Goal: Task Accomplishment & Management: Manage account settings

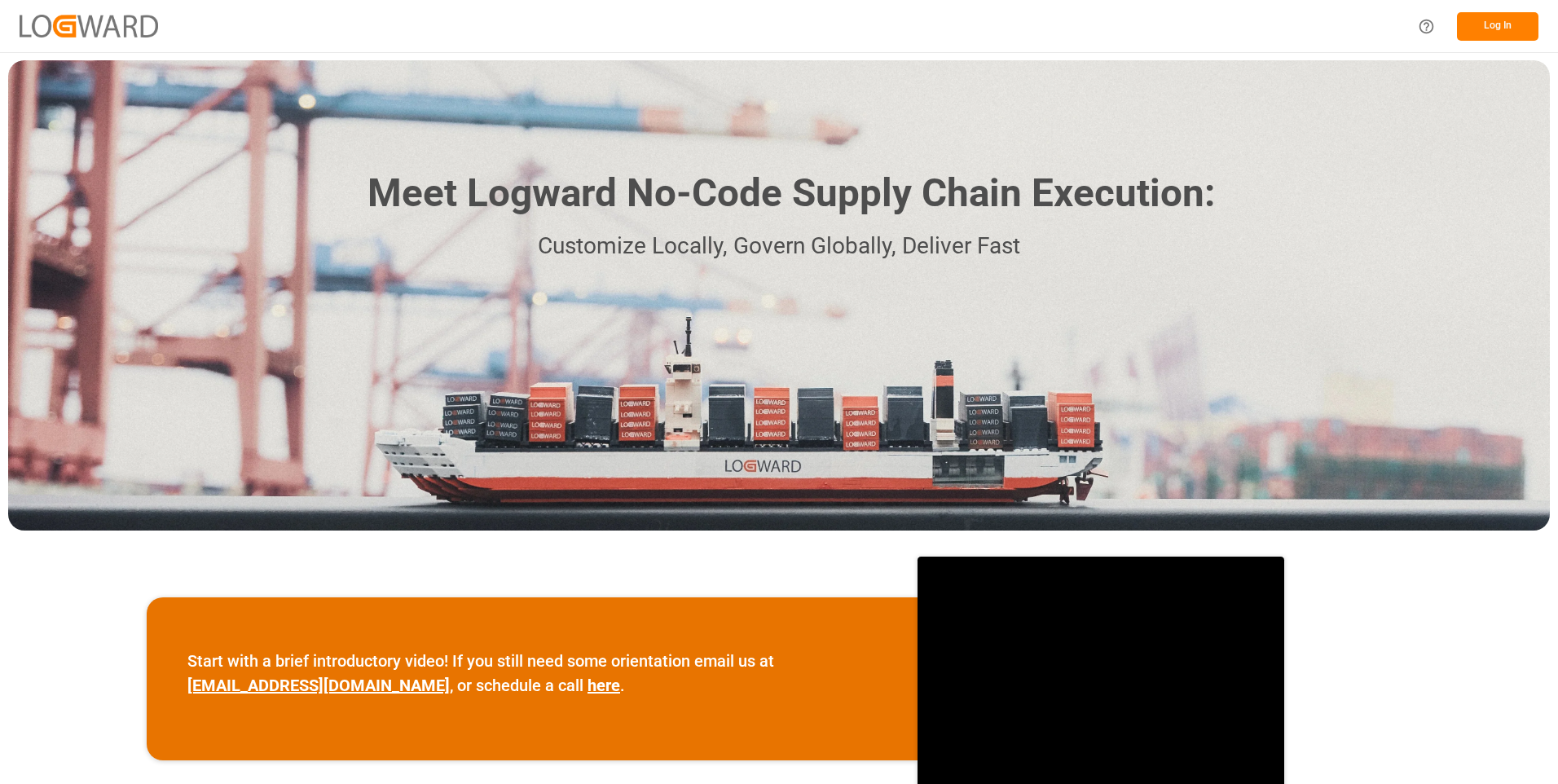
click at [1521, 29] on button "Log In" at bounding box center [1498, 26] width 82 height 28
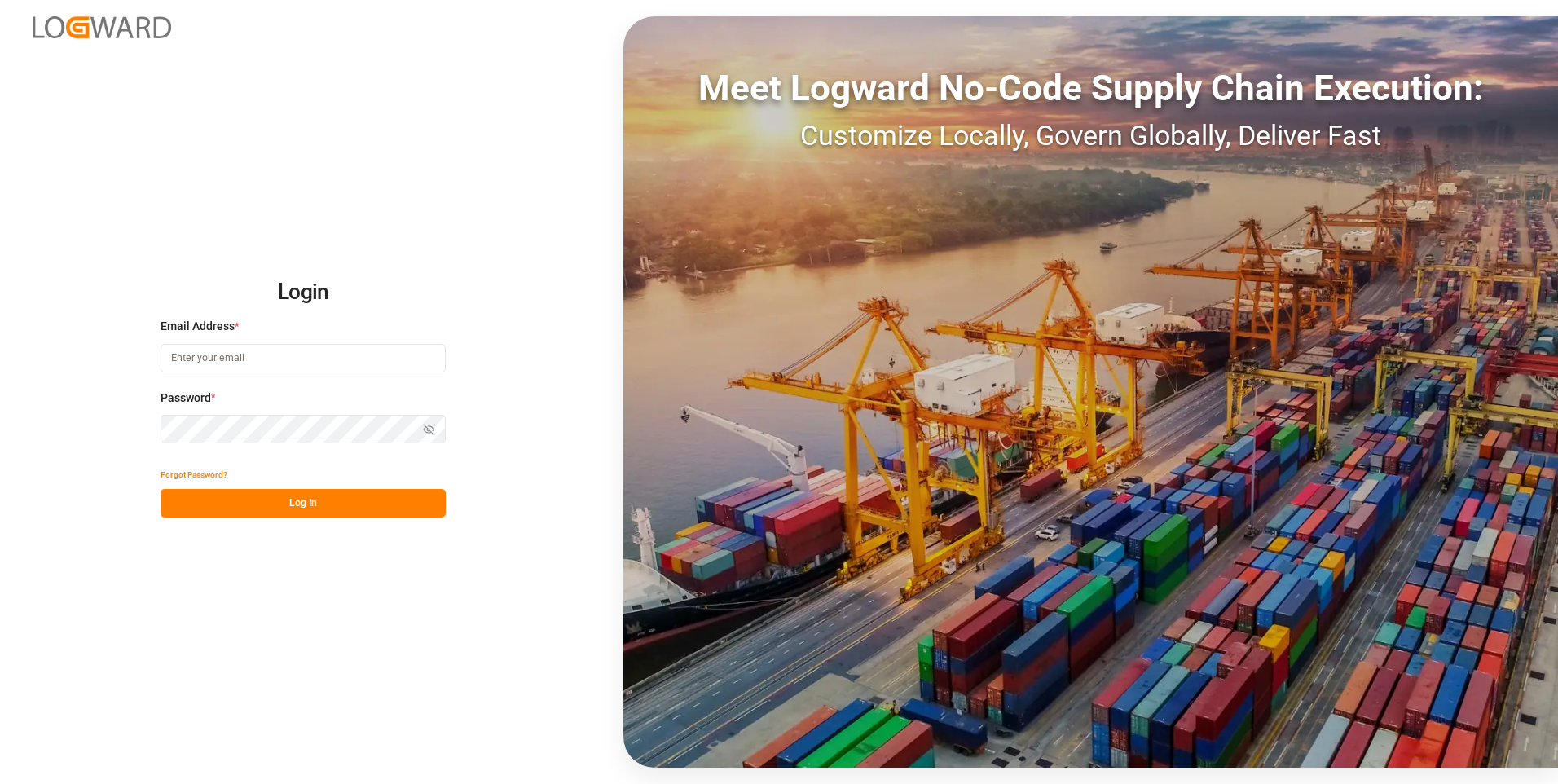
type input "julissa.then@leschaco.com"
click at [365, 509] on button "Log In" at bounding box center [302, 502] width 285 height 28
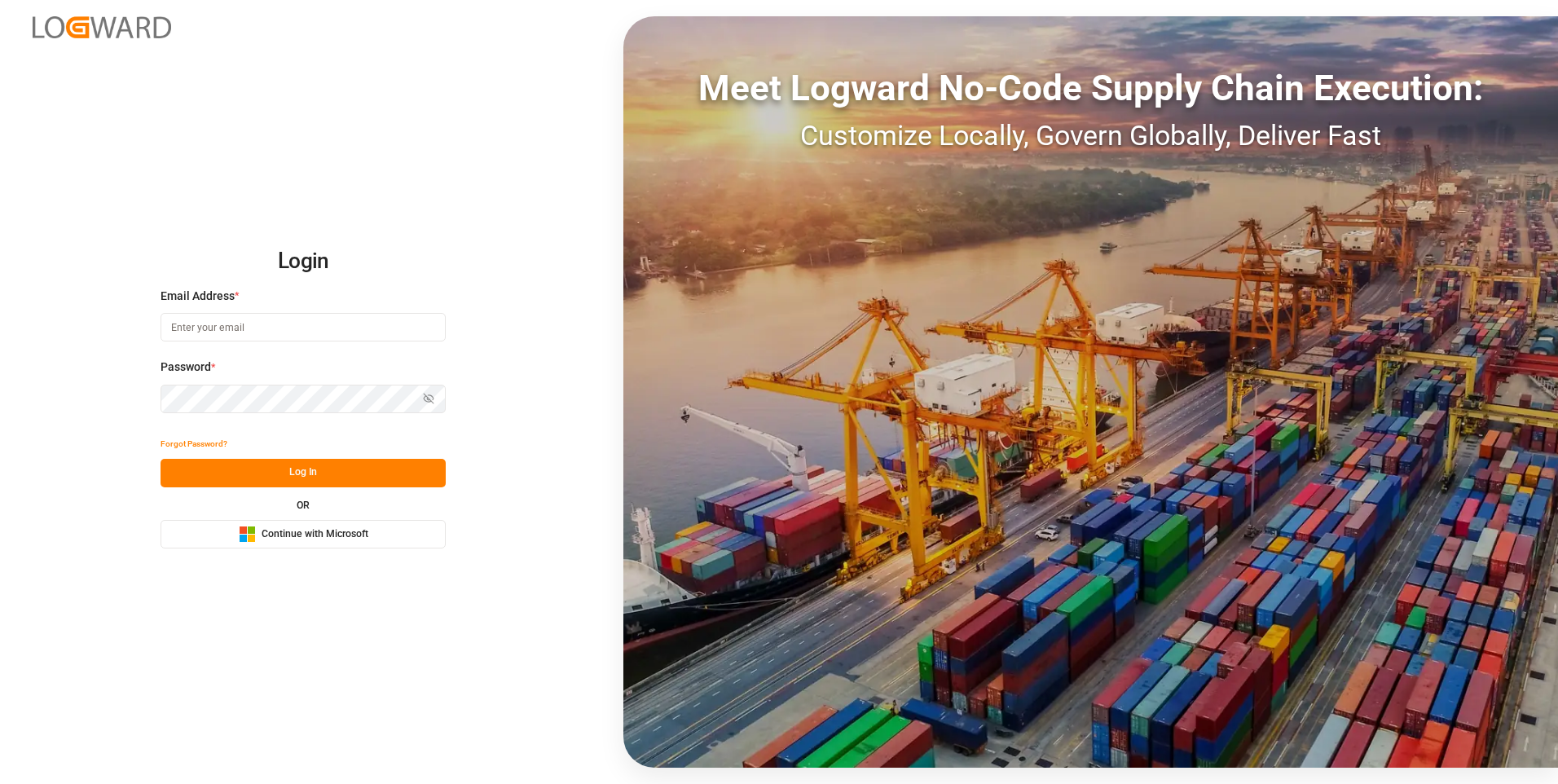
type input "[PERSON_NAME][EMAIL_ADDRESS][DOMAIN_NAME]"
click at [235, 459] on button "Log In" at bounding box center [302, 472] width 285 height 28
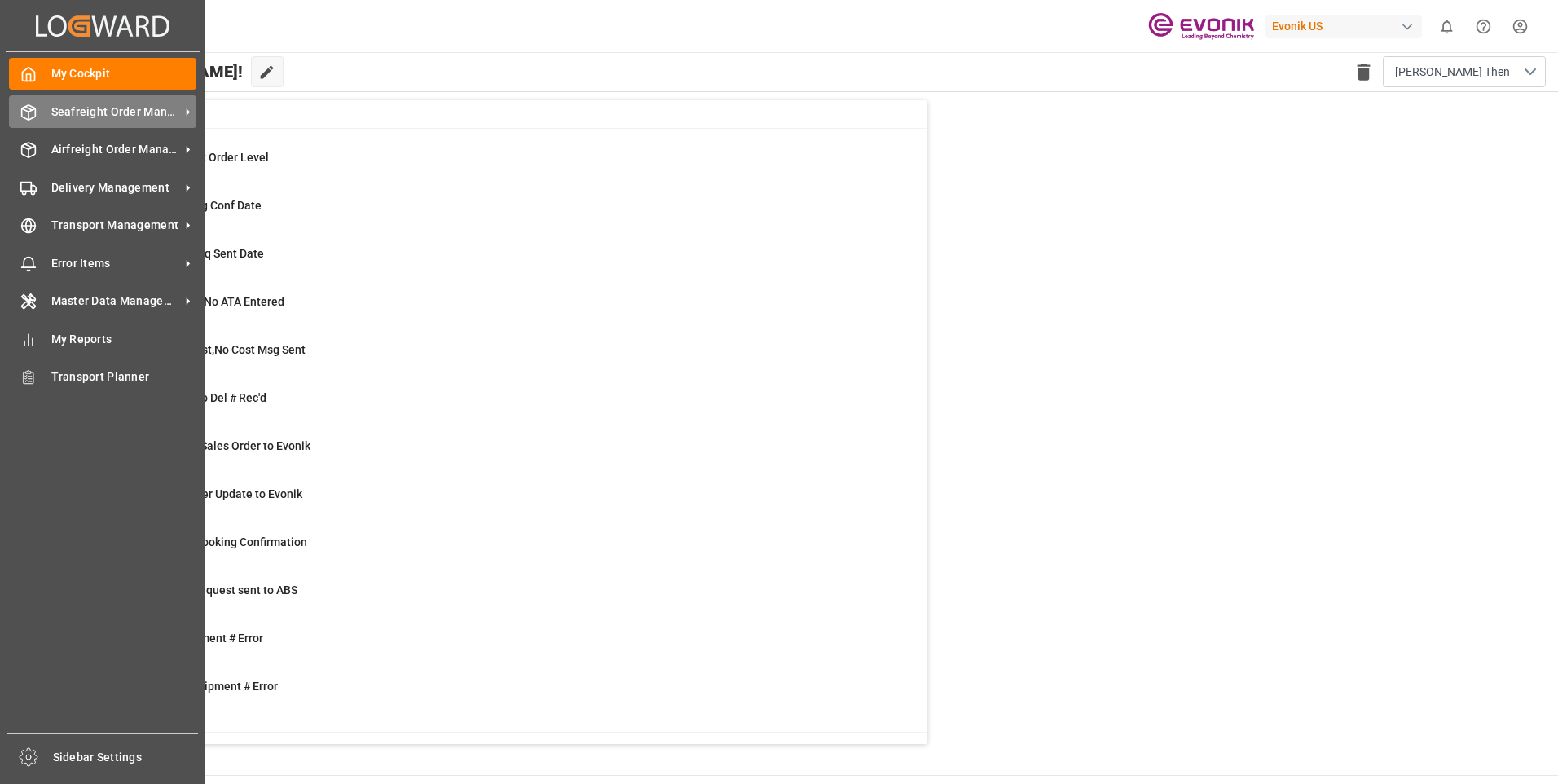
click at [48, 109] on div "Seafreight Order Management Seafreight Order Management" at bounding box center [102, 111] width 188 height 32
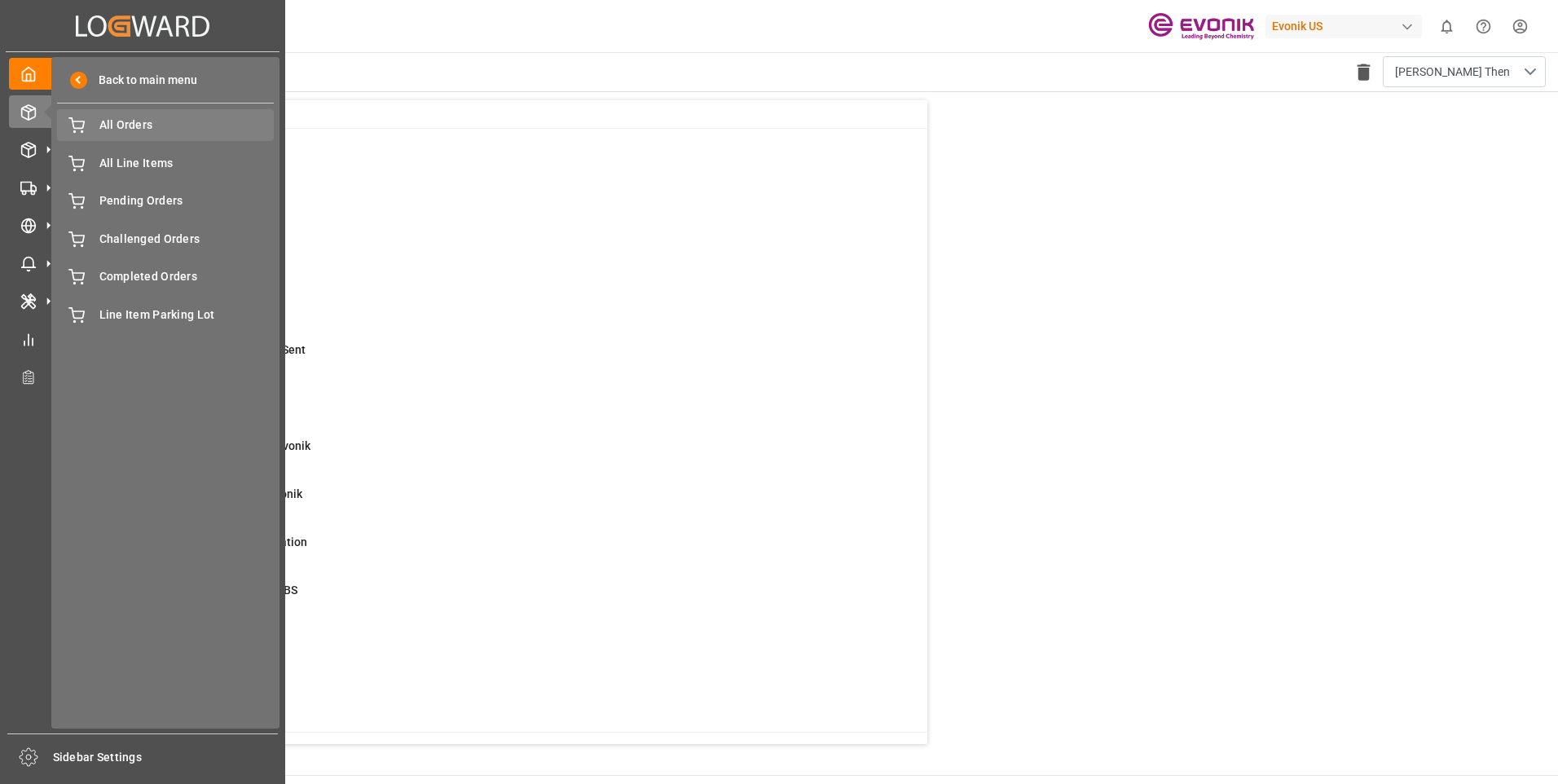
click at [106, 127] on span "All Orders" at bounding box center [187, 125] width 175 height 17
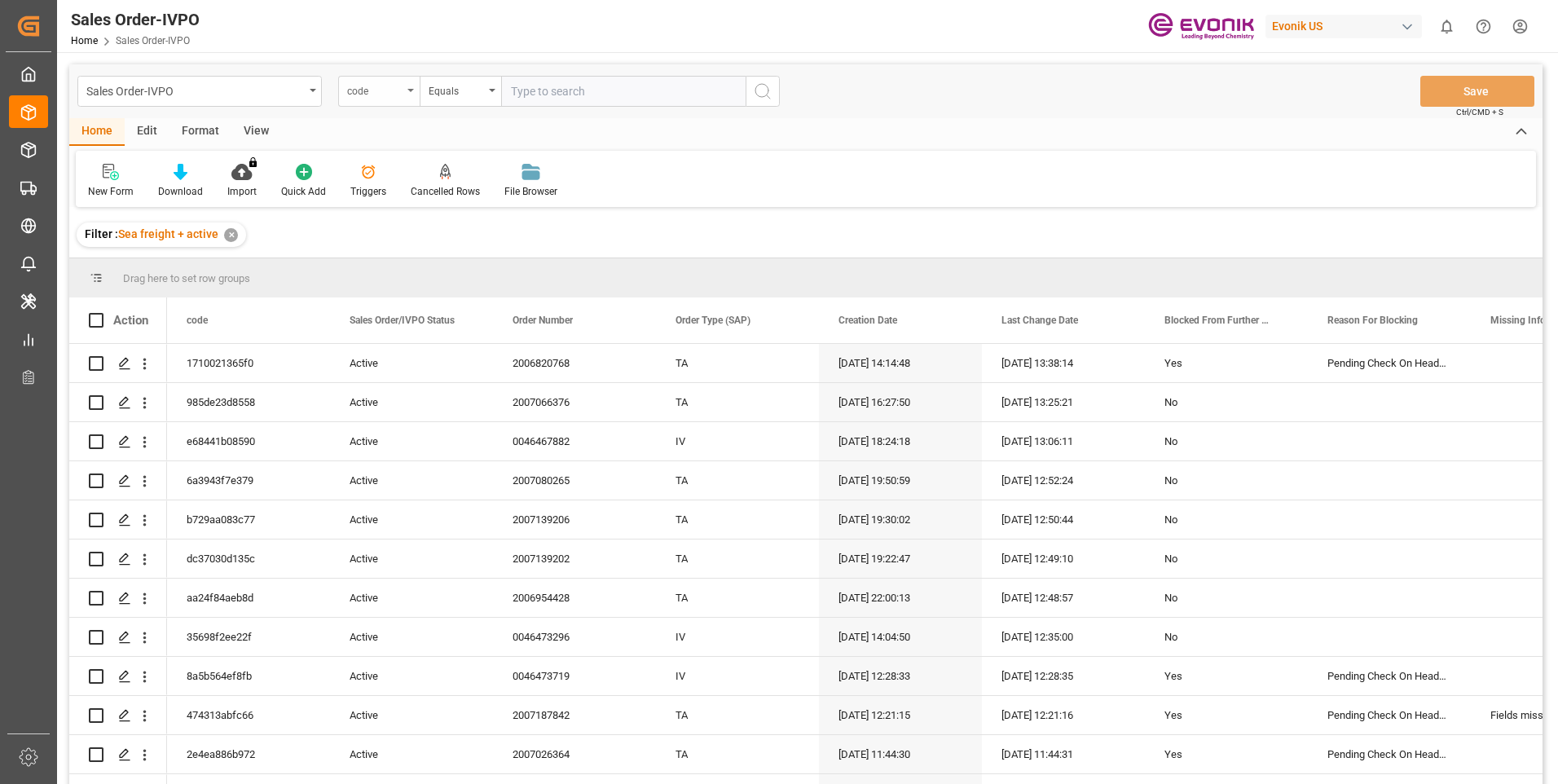
click at [389, 95] on div "code" at bounding box center [374, 88] width 55 height 18
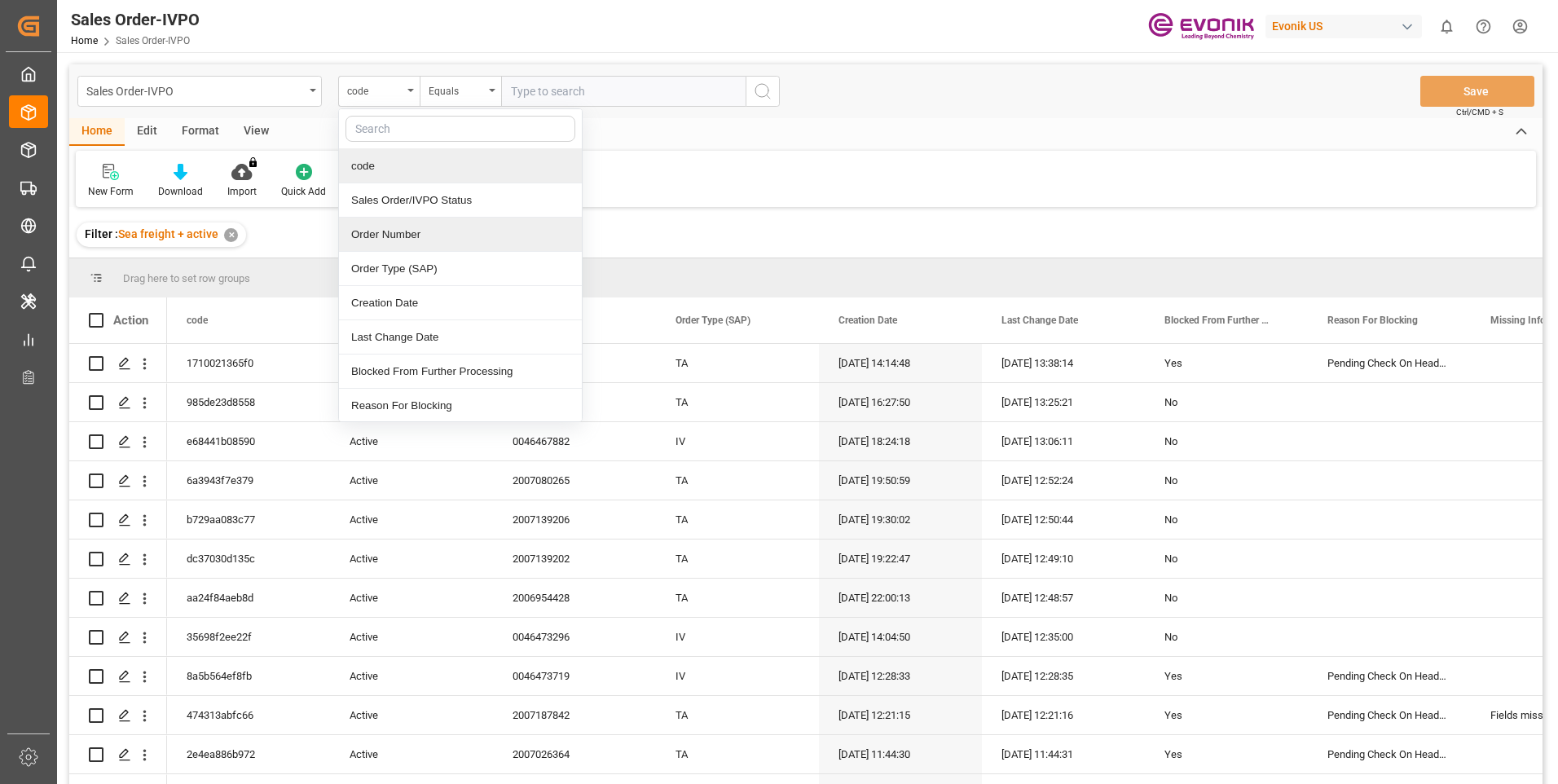
click at [381, 222] on div "Order Number" at bounding box center [461, 234] width 243 height 34
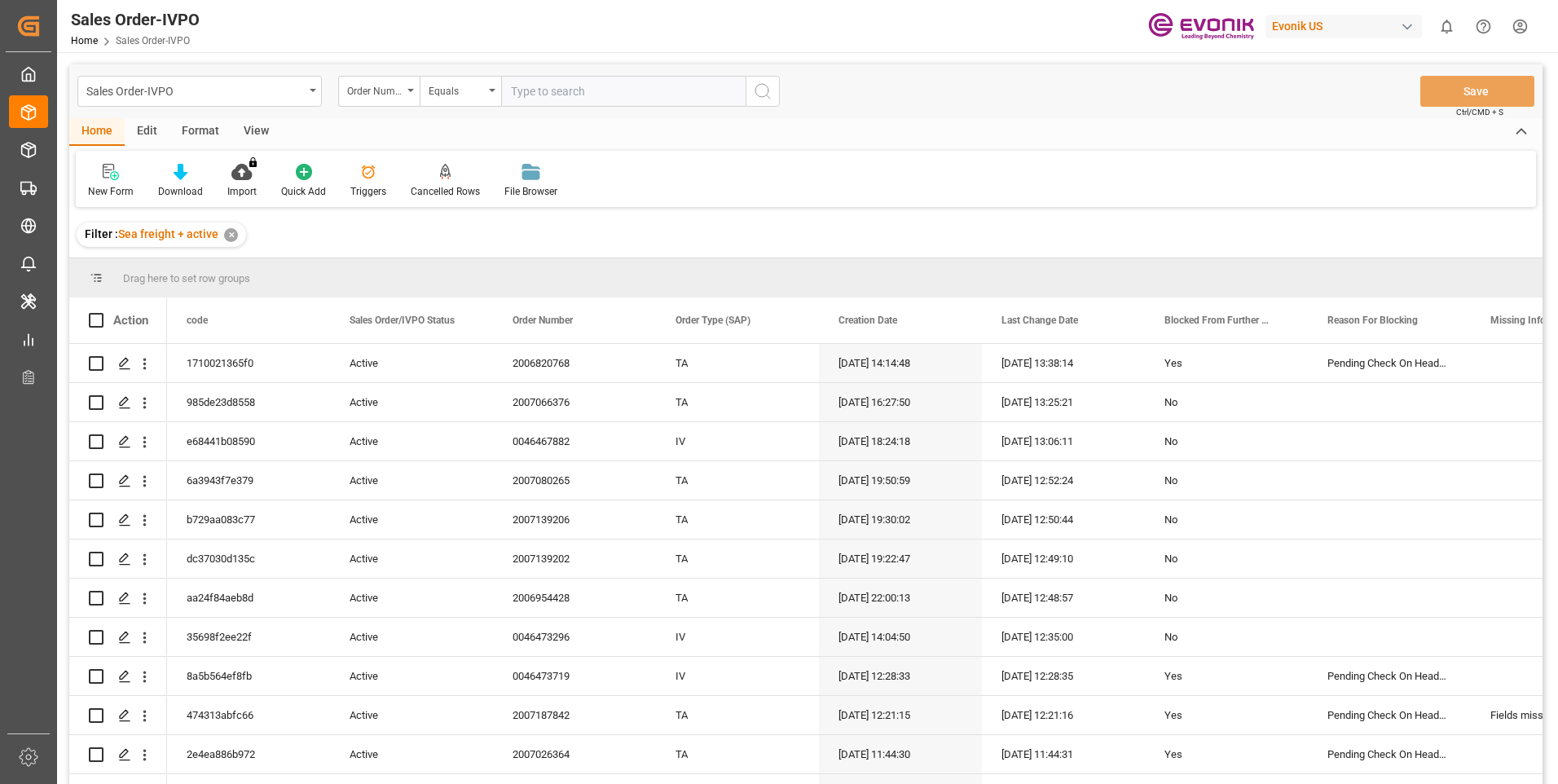
click at [528, 84] on input "text" at bounding box center [624, 91] width 245 height 31
paste input "0046464504"
type input "0046464504"
click at [764, 94] on icon "search button" at bounding box center [763, 91] width 19 height 19
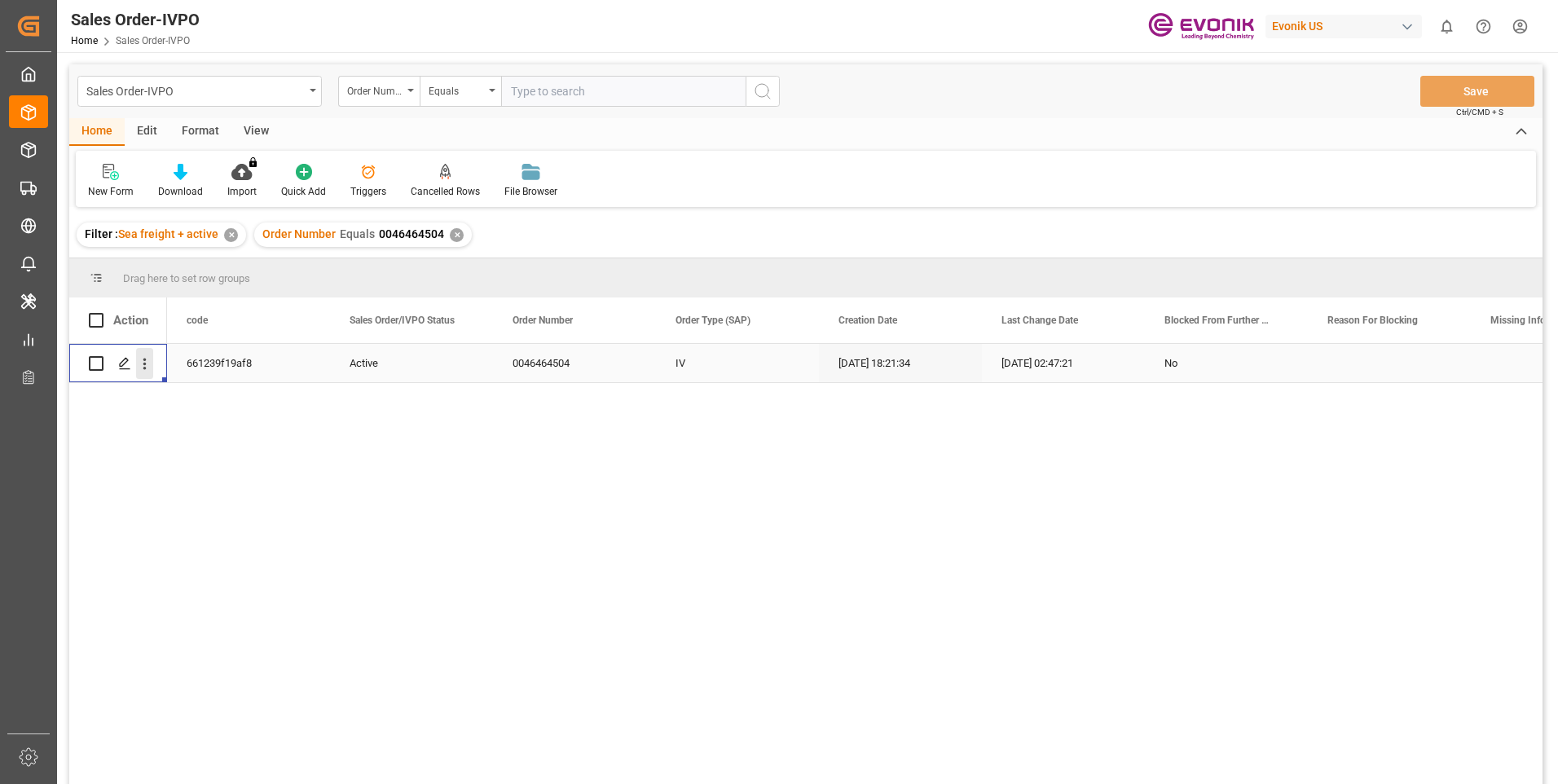
click at [145, 366] on icon "open menu" at bounding box center [145, 364] width 17 height 17
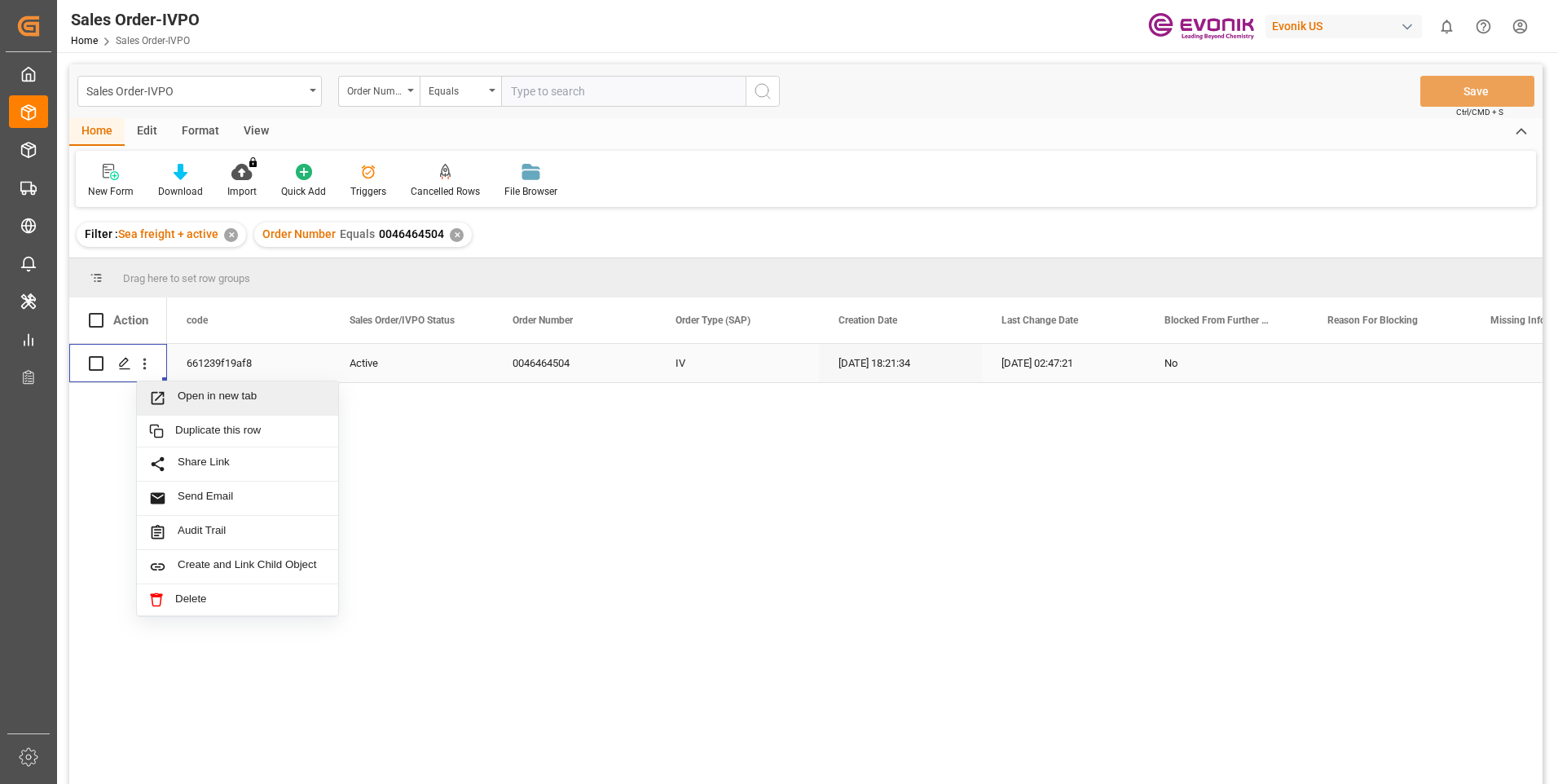
click at [214, 396] on span "Open in new tab" at bounding box center [252, 398] width 149 height 17
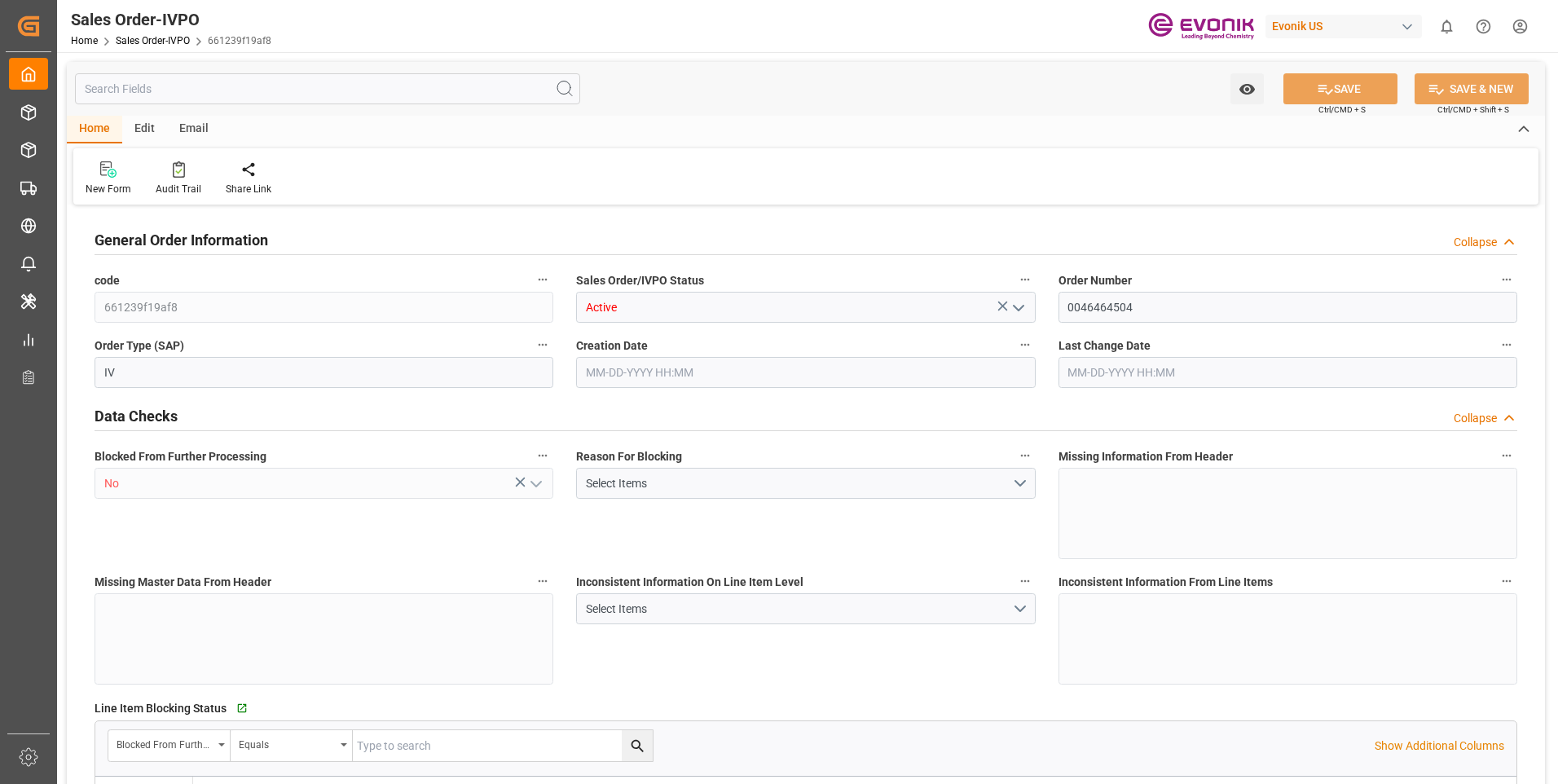
type input "CNHUN"
type input "0"
type input "1"
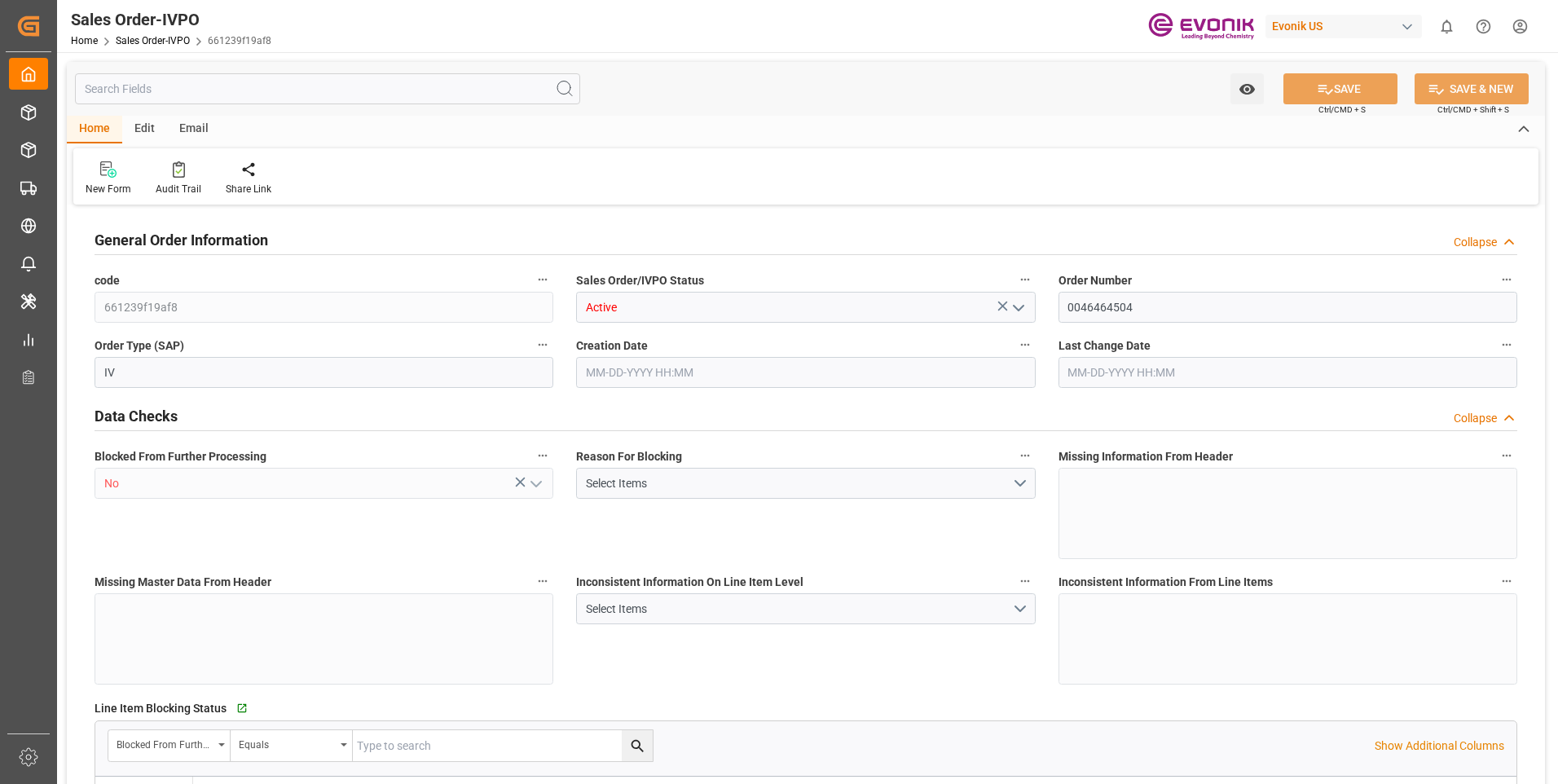
type input "10378.8"
type input "55.3858"
type input "19000"
type input "60"
type input "[DATE] 18:21"
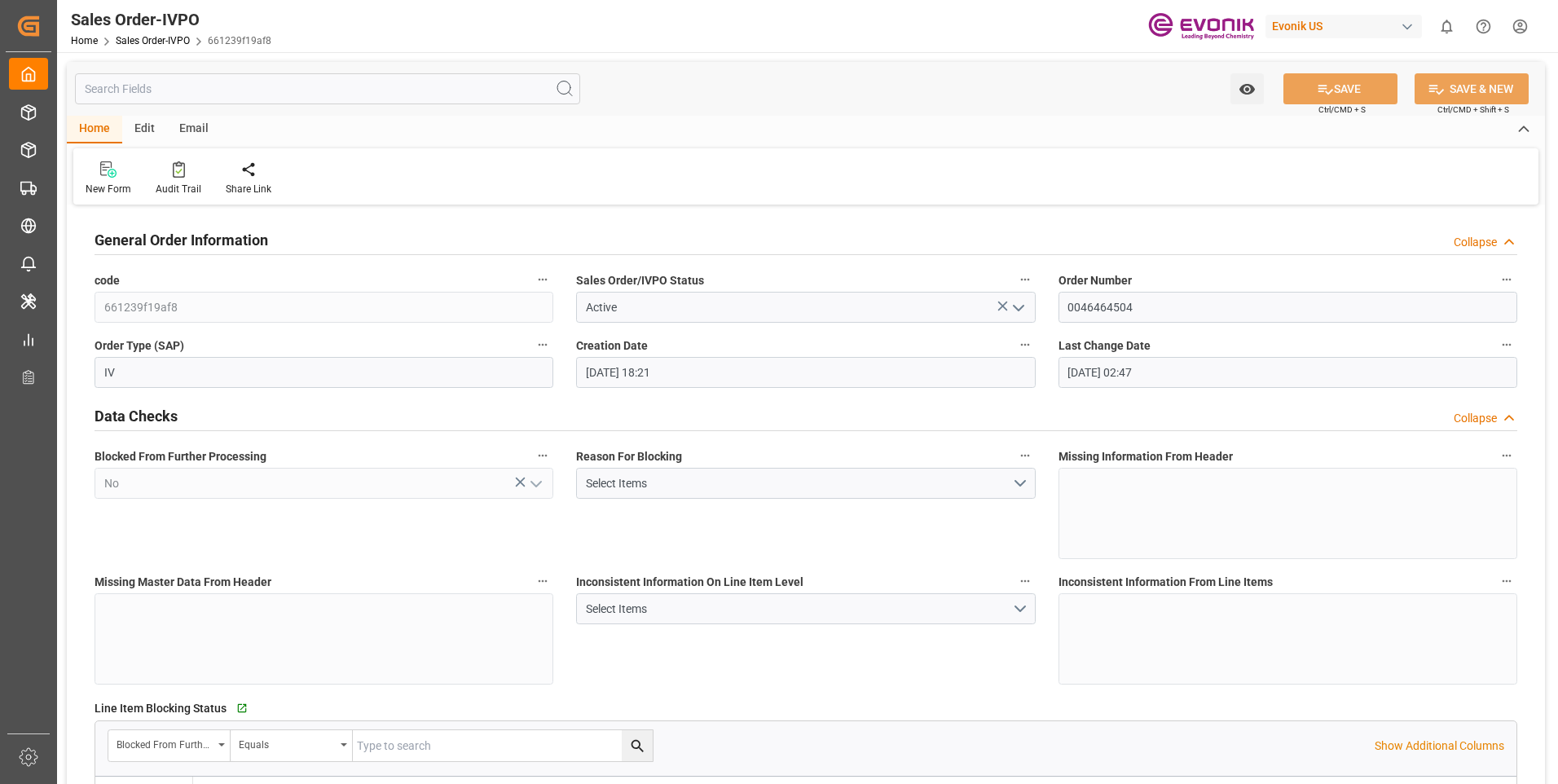
type input "09-17-2025 02:47"
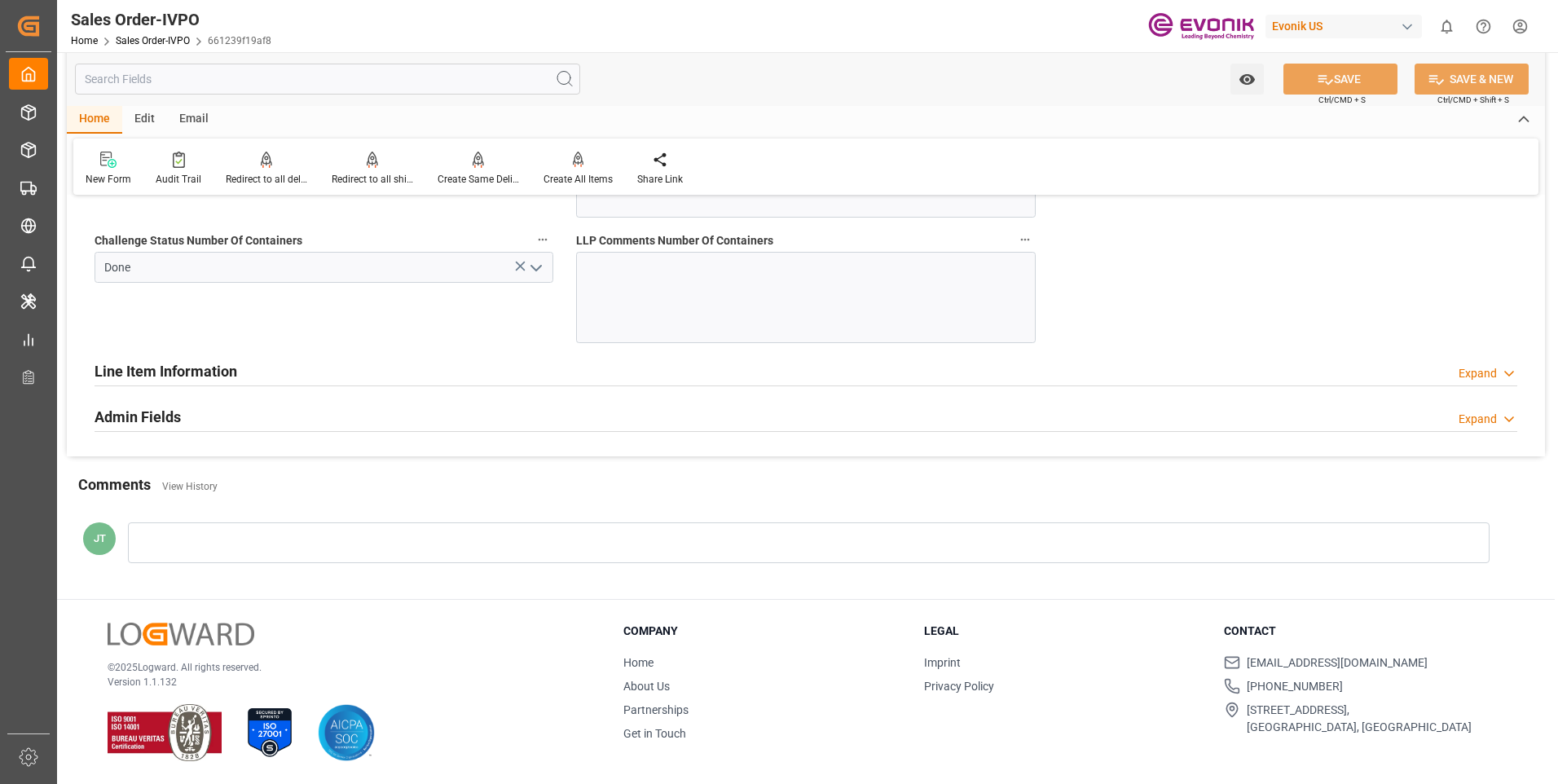
scroll to position [3259, 0]
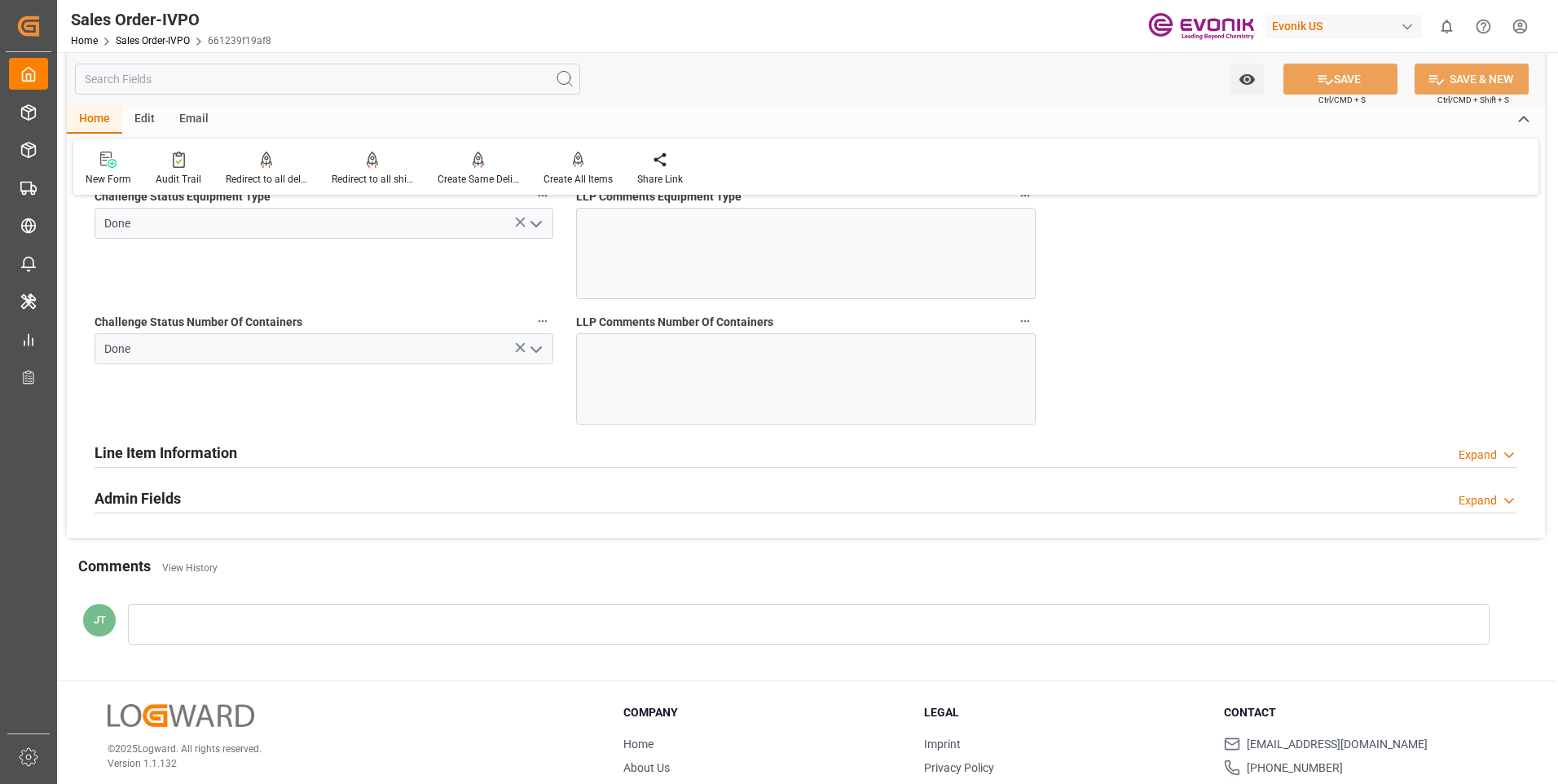
click at [177, 457] on h2 "Line Item Information" at bounding box center [165, 452] width 143 height 22
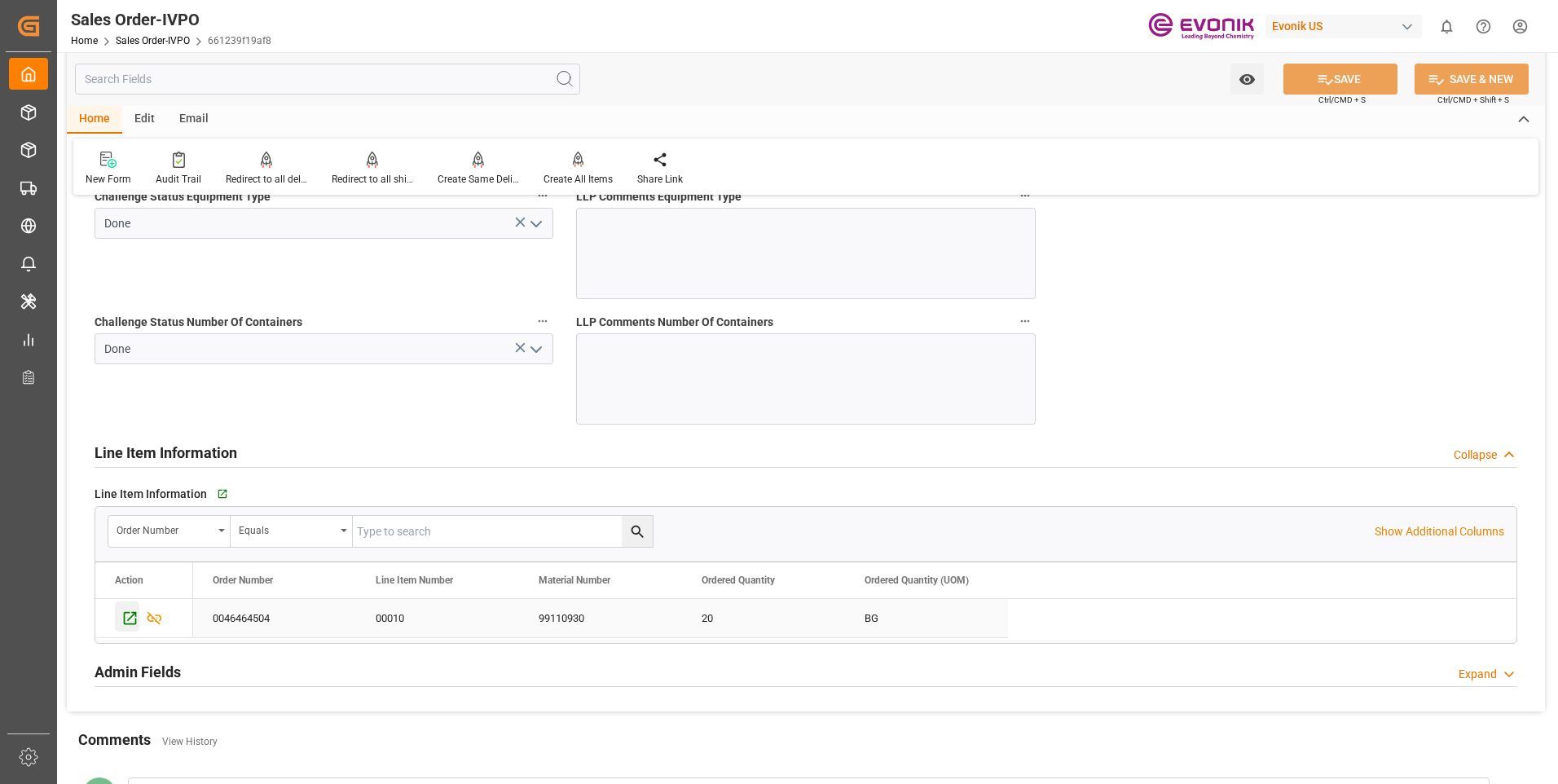
click at [126, 621] on icon "Press SPACE to select this row." at bounding box center [130, 618] width 17 height 17
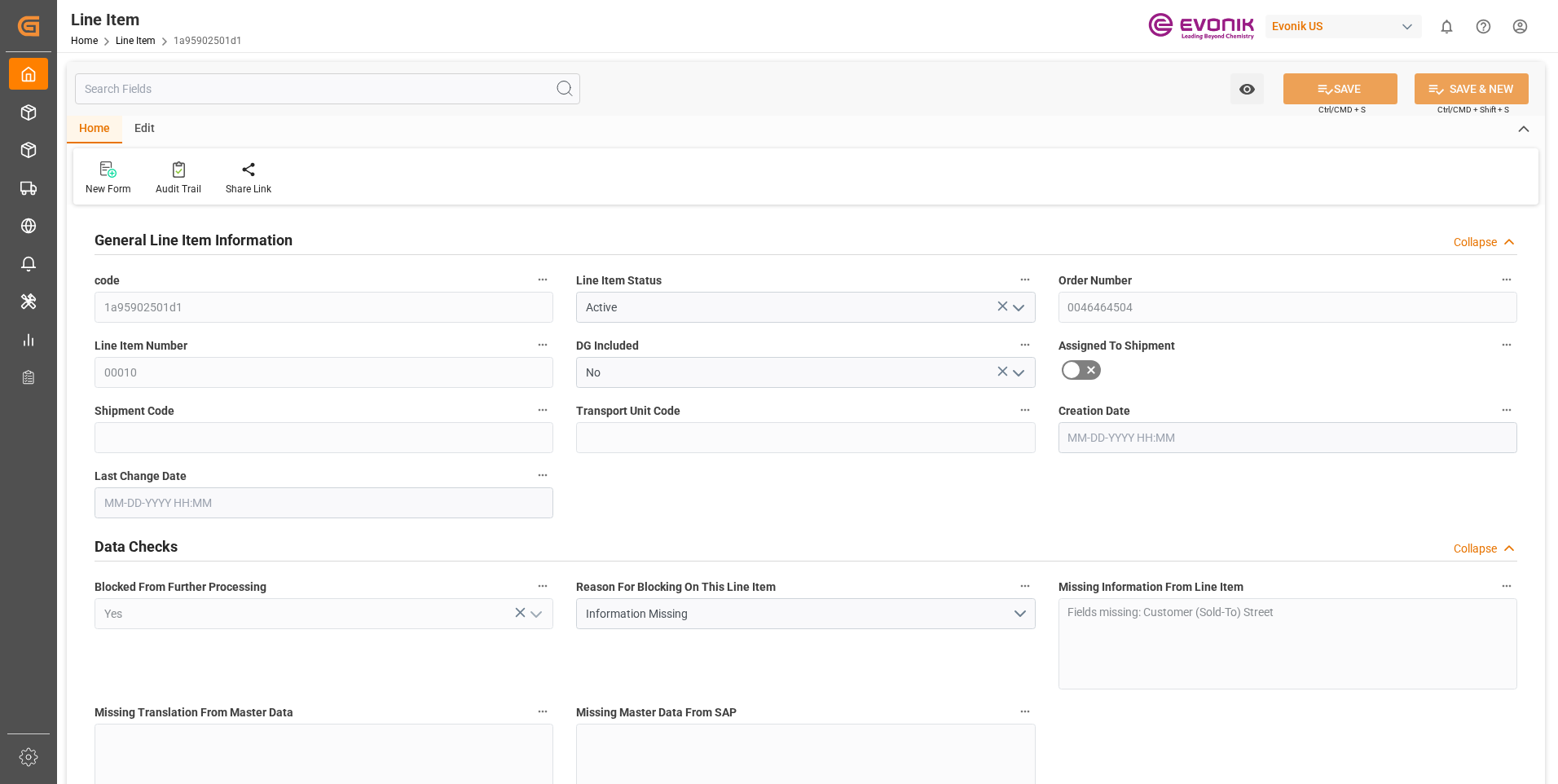
type input "20"
type input "10060.8"
type input "10000"
type input "27.6929"
type input "20"
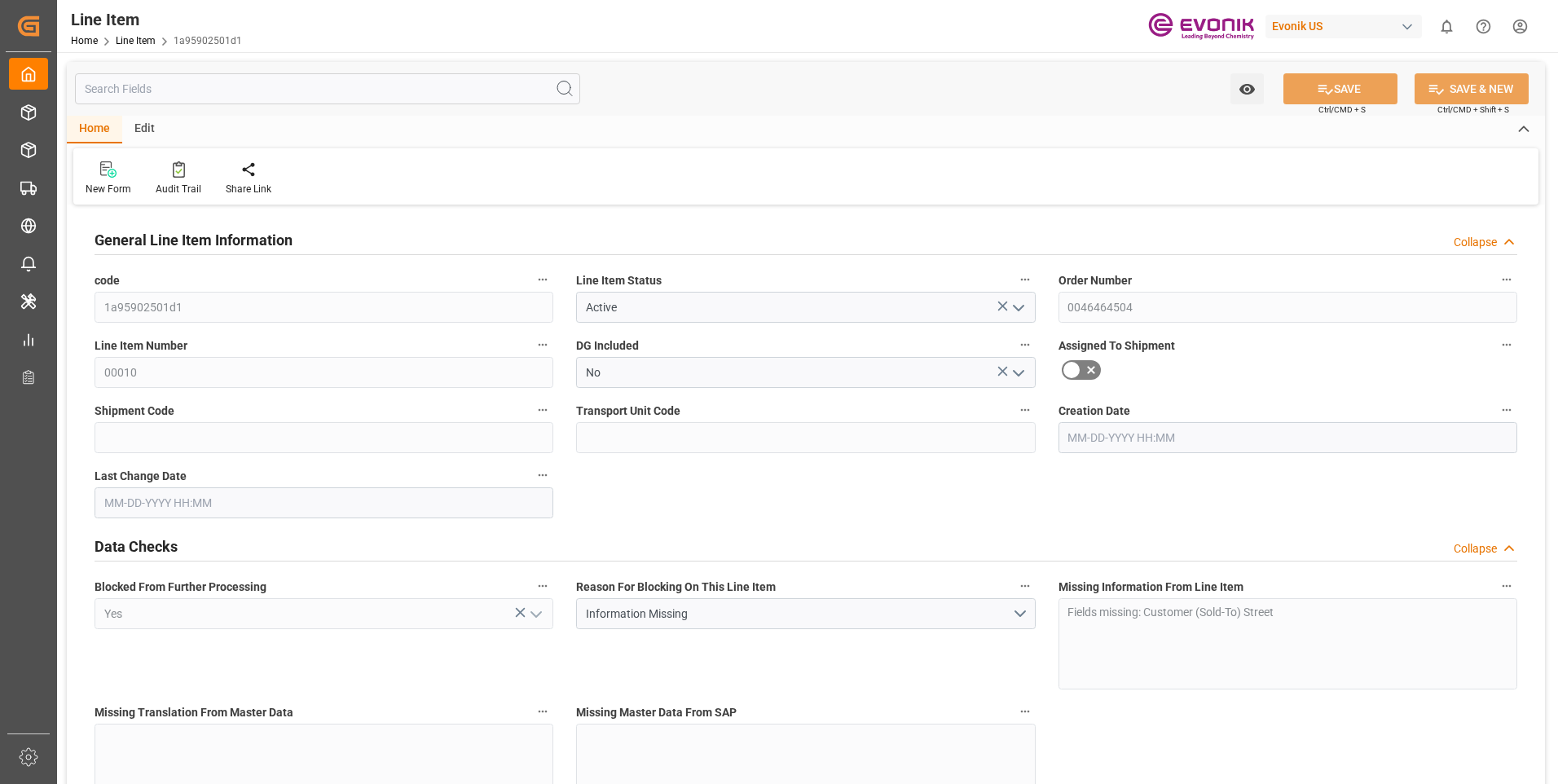
type input "62400"
type input "20"
type input "10060.8"
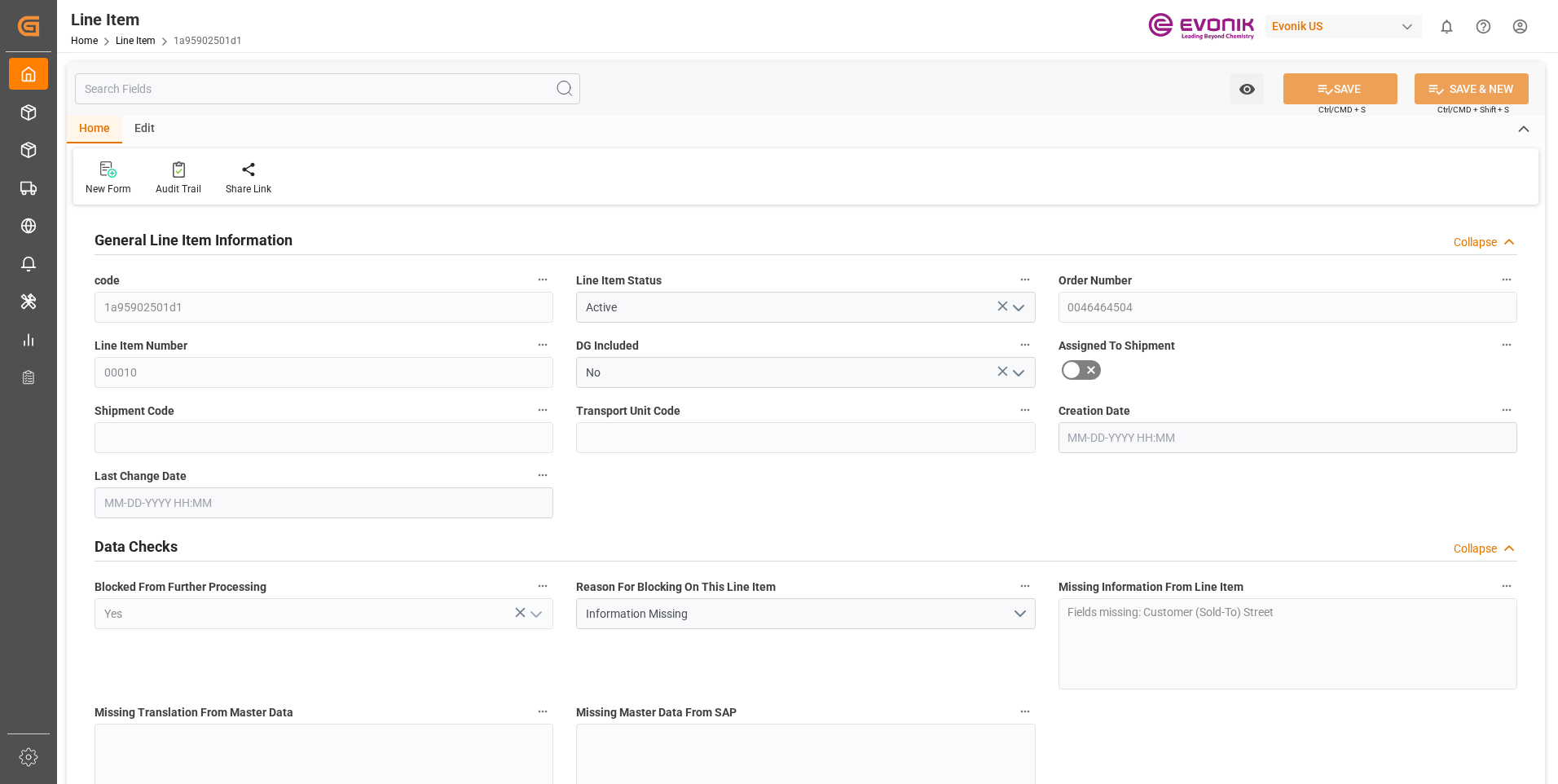
type input "10378.8"
type input "10000"
type input "27.6929"
type input "27692.94"
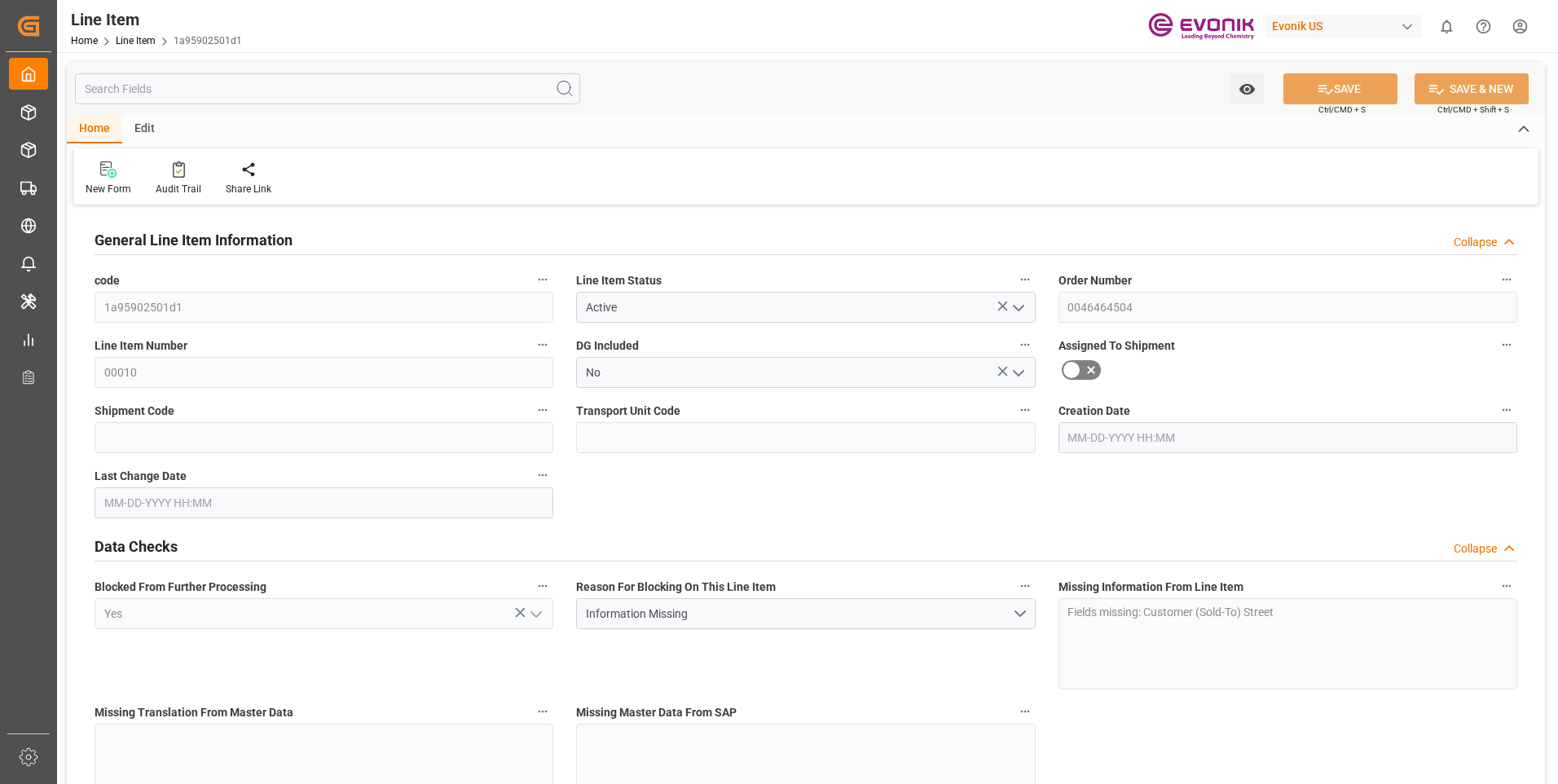
type input "0"
type input "[DATE] 18:21"
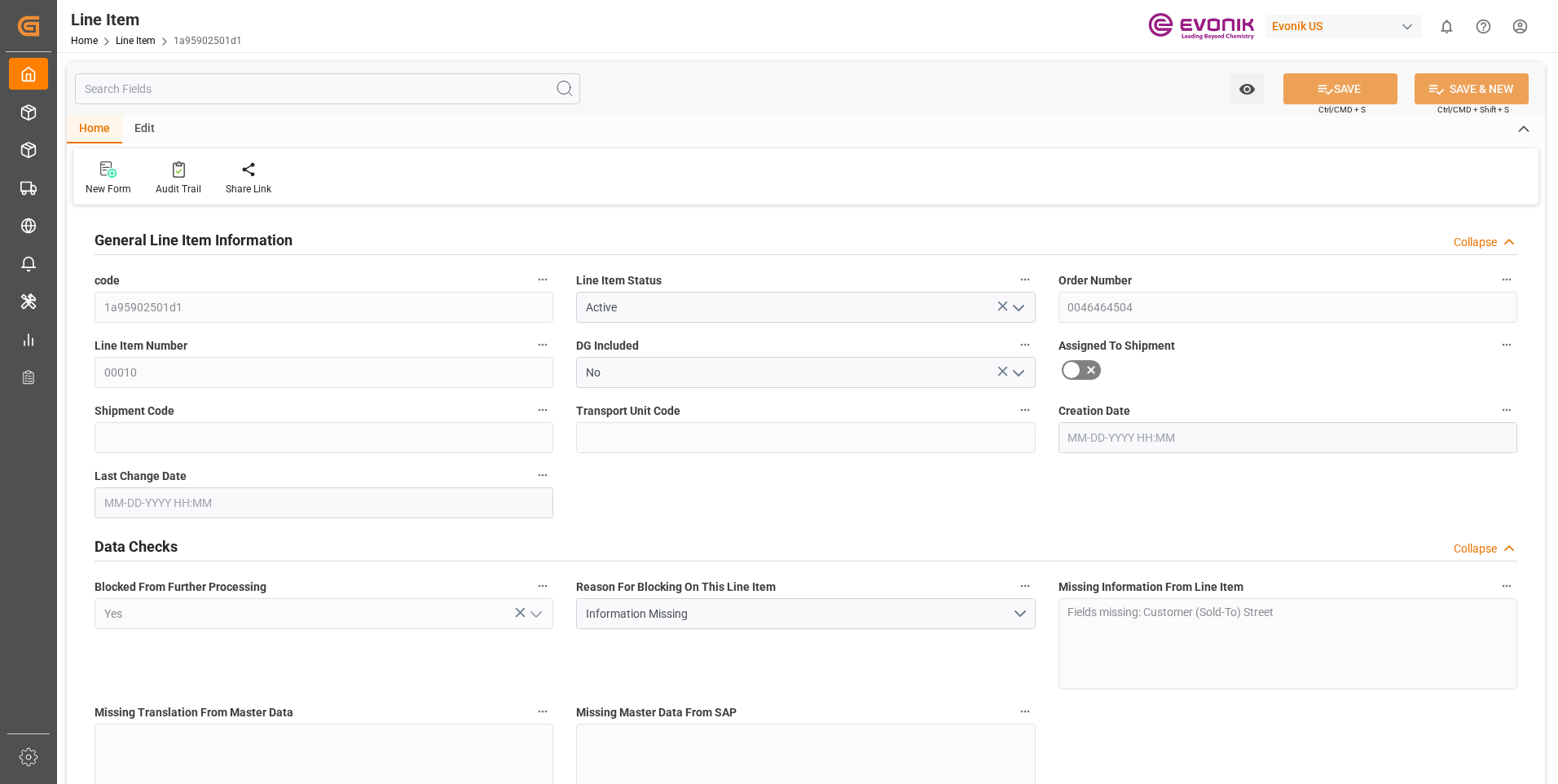
type input "09-17-2025 02:47"
type input "12-13-2025"
type input "10-20-2025"
type input "10-13-2025"
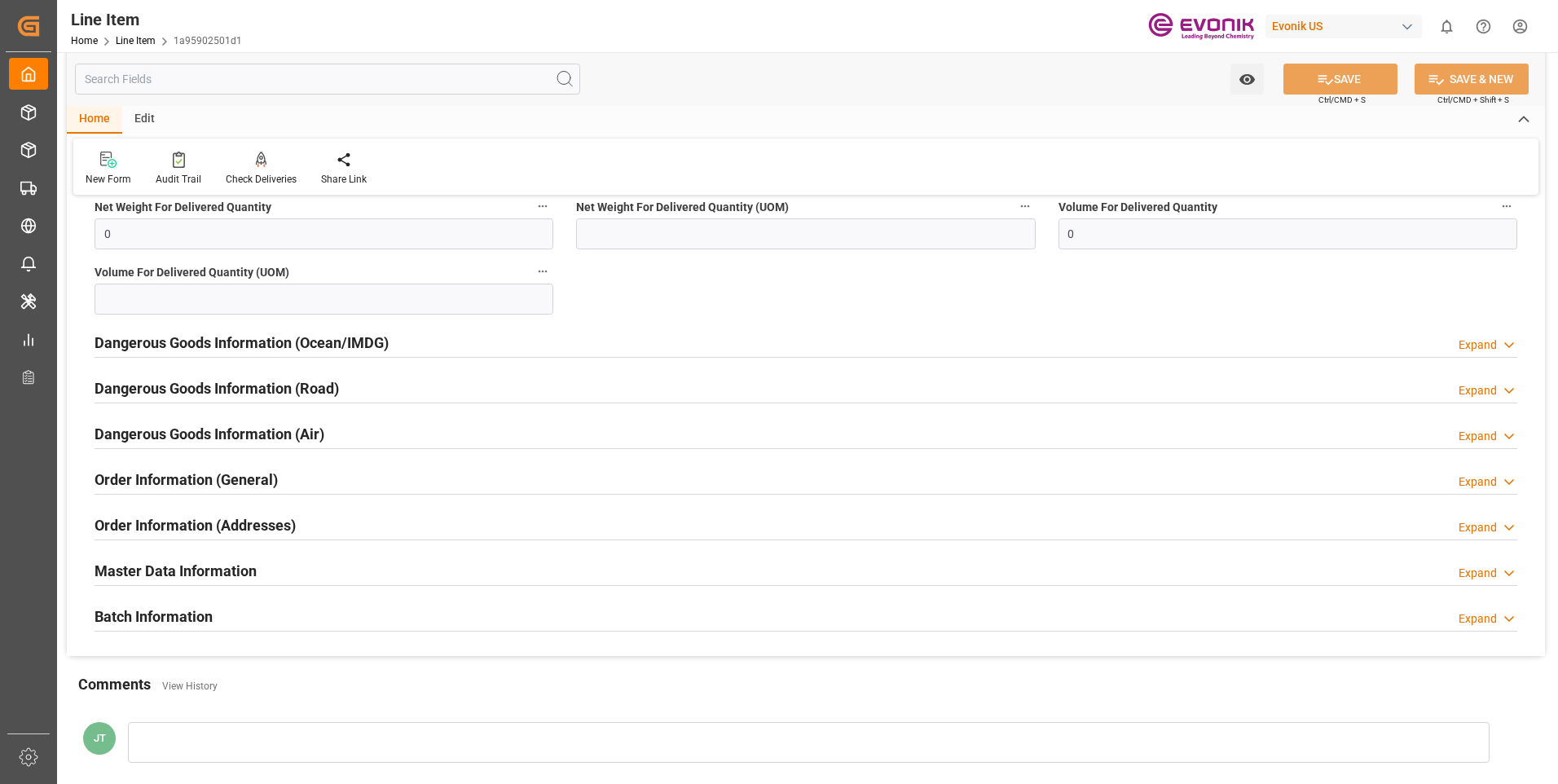
scroll to position [2036, 0]
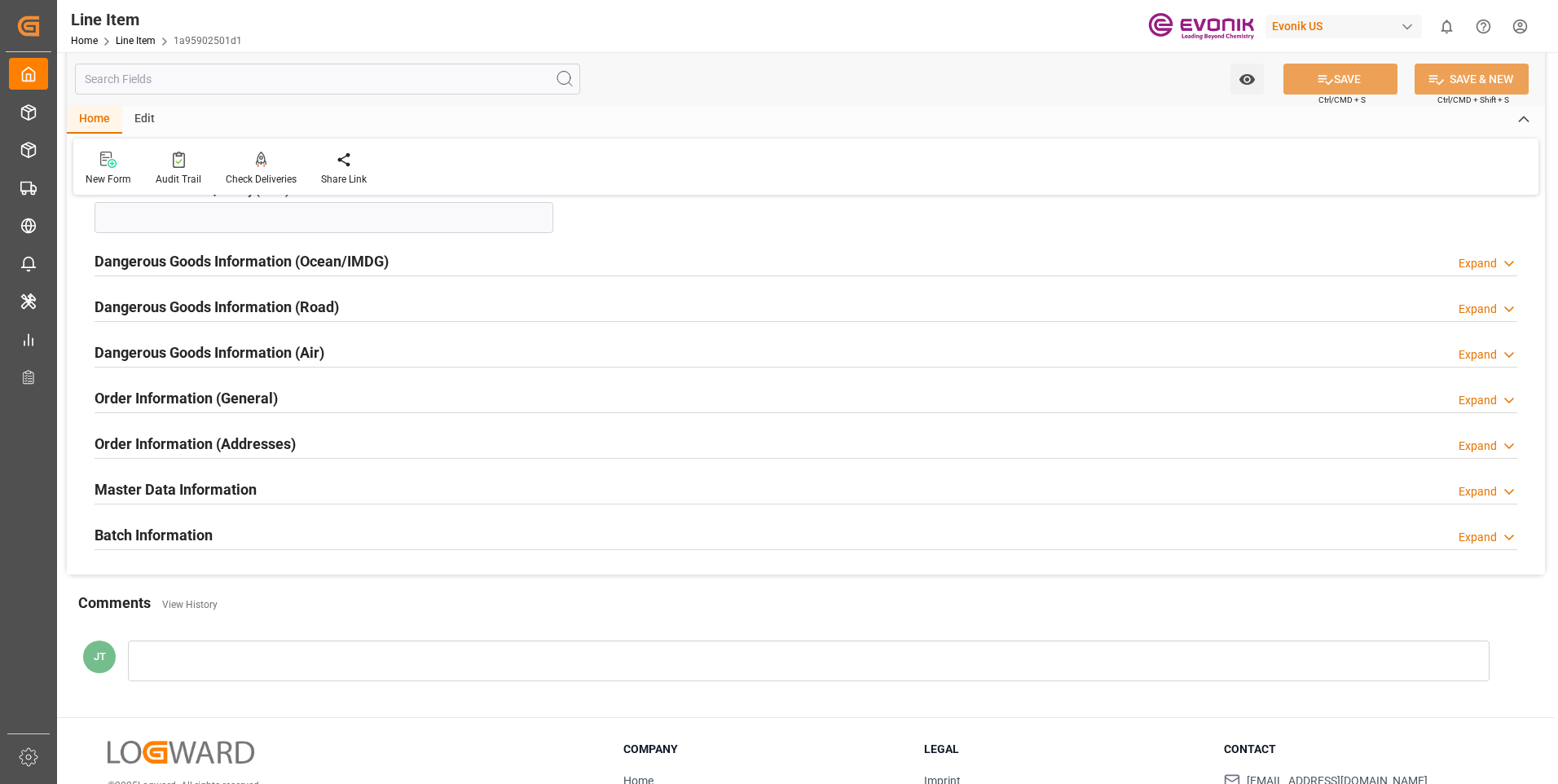
click at [168, 441] on h2 "Order Information (Addresses)" at bounding box center [194, 443] width 201 height 22
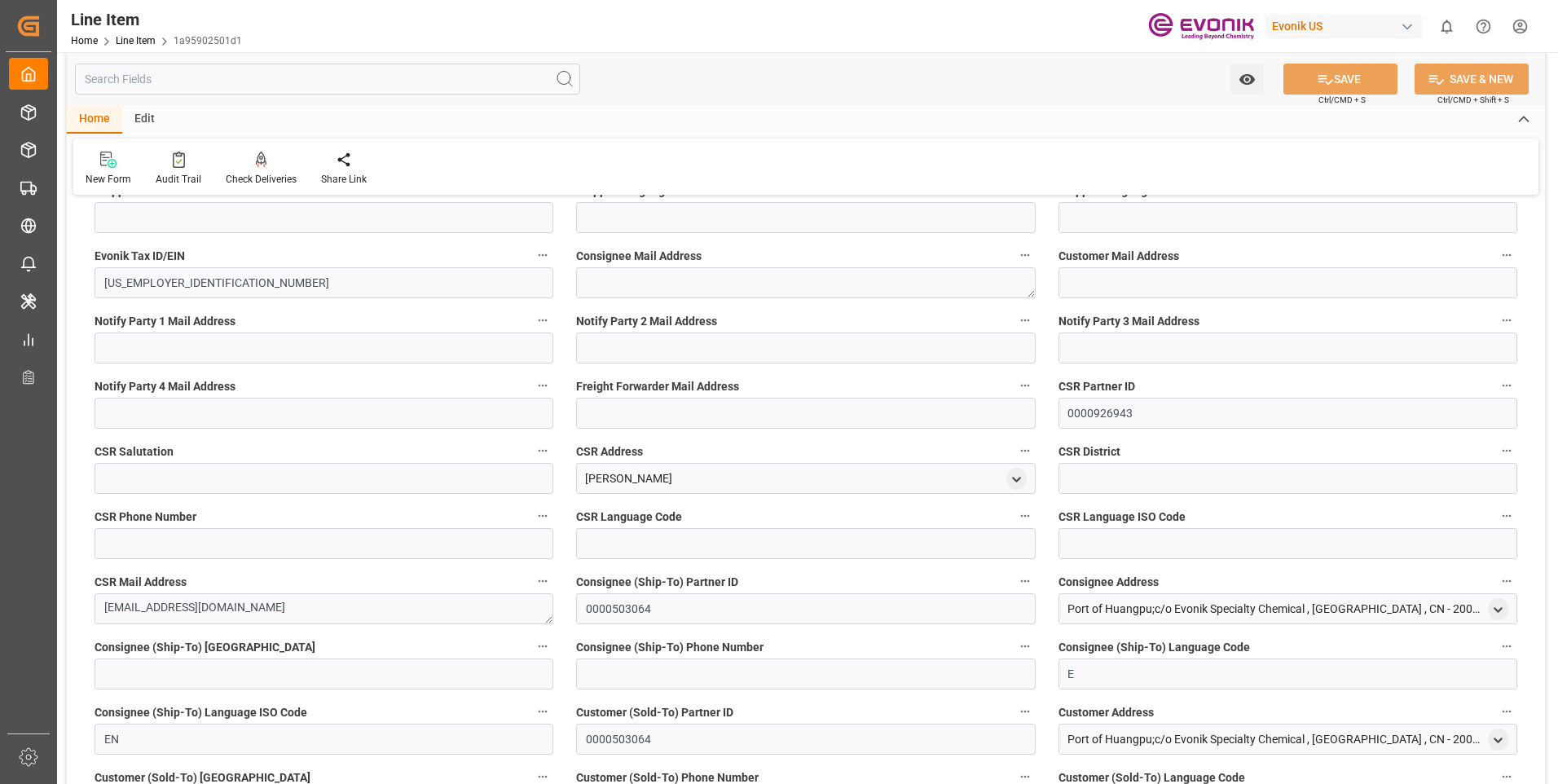
scroll to position [2688, 0]
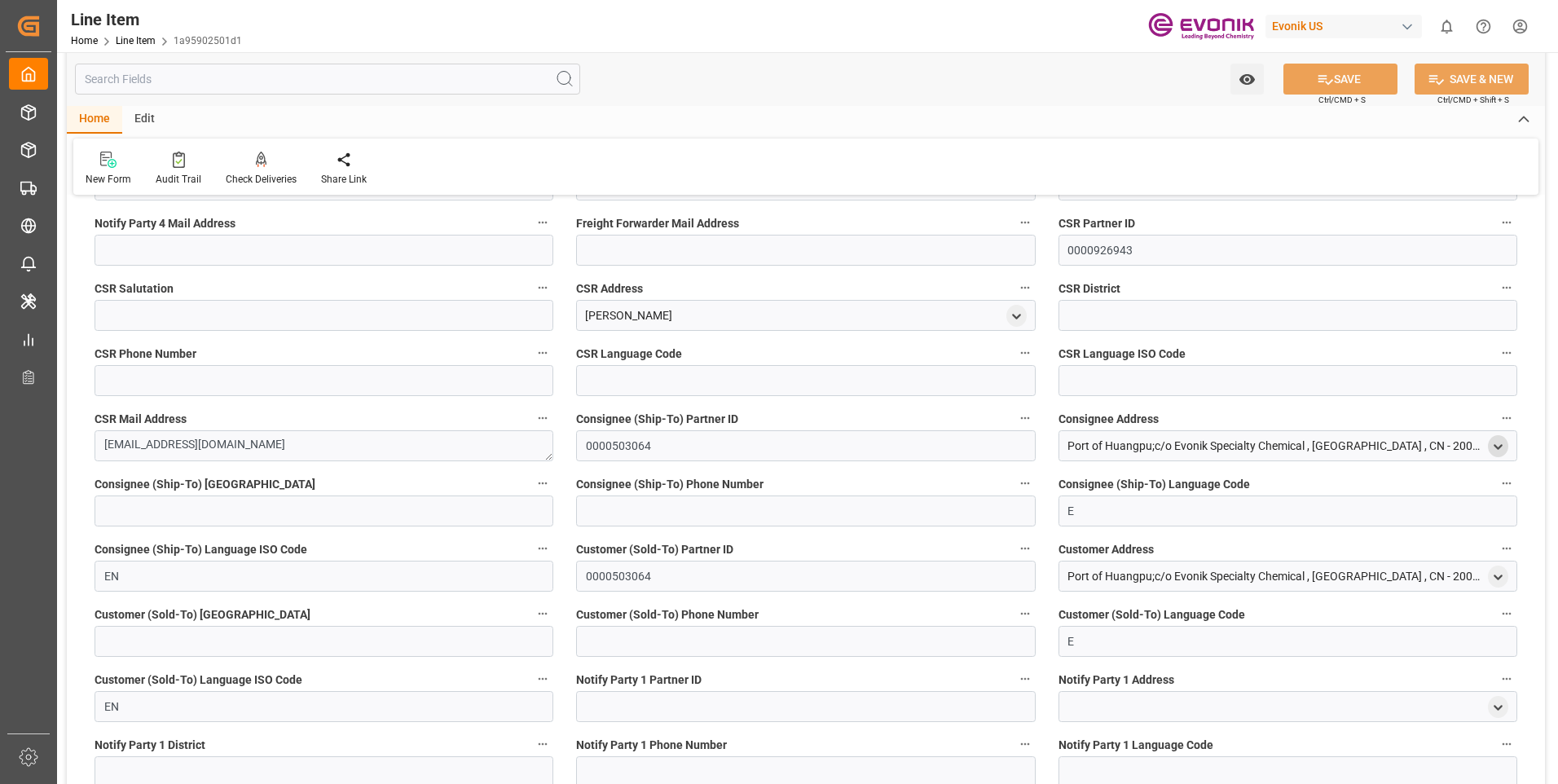
click at [1497, 445] on icon "open menu" at bounding box center [1498, 447] width 14 height 14
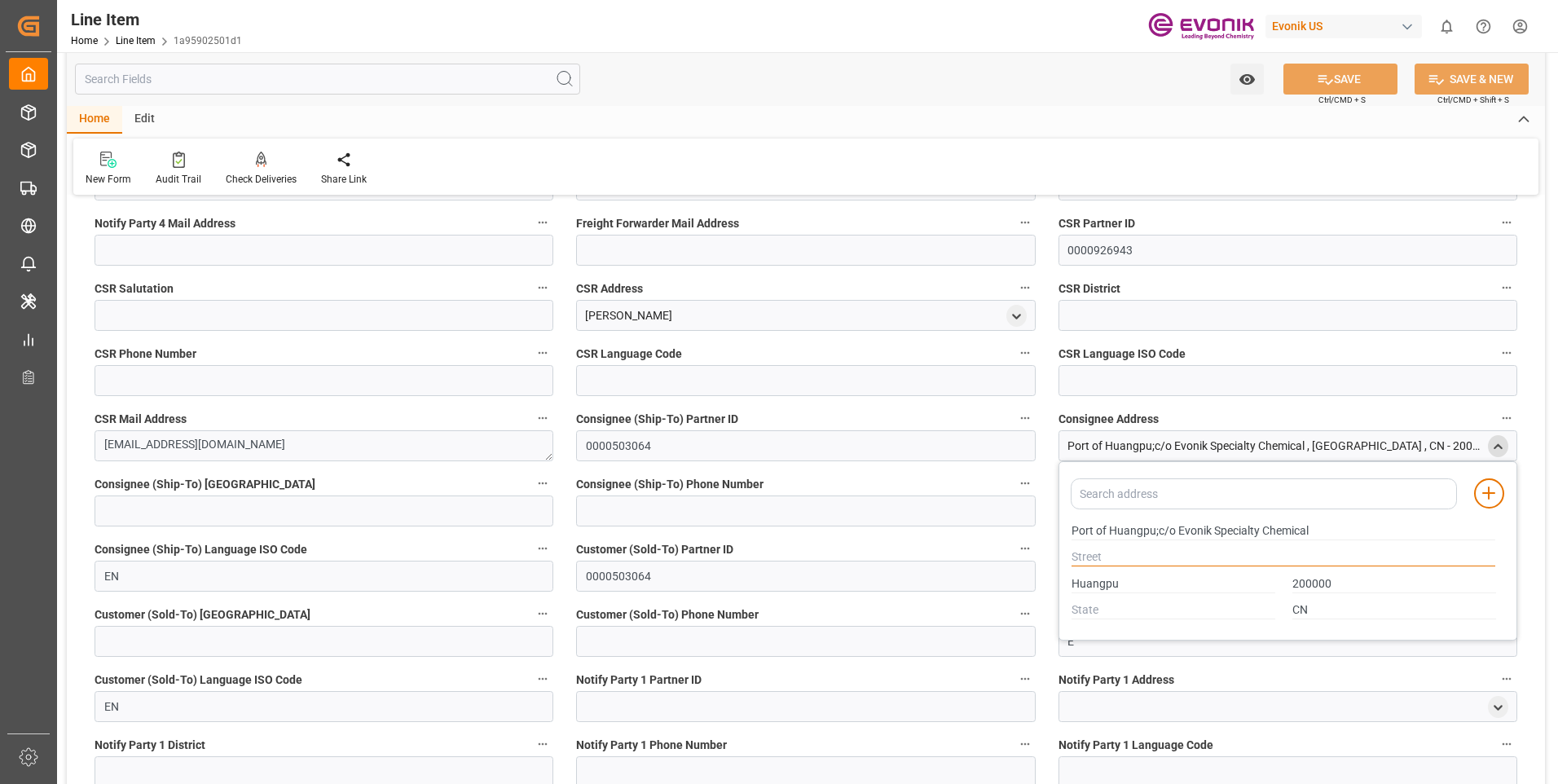
click at [1094, 557] on input "text" at bounding box center [1284, 557] width 424 height 17
type input "."
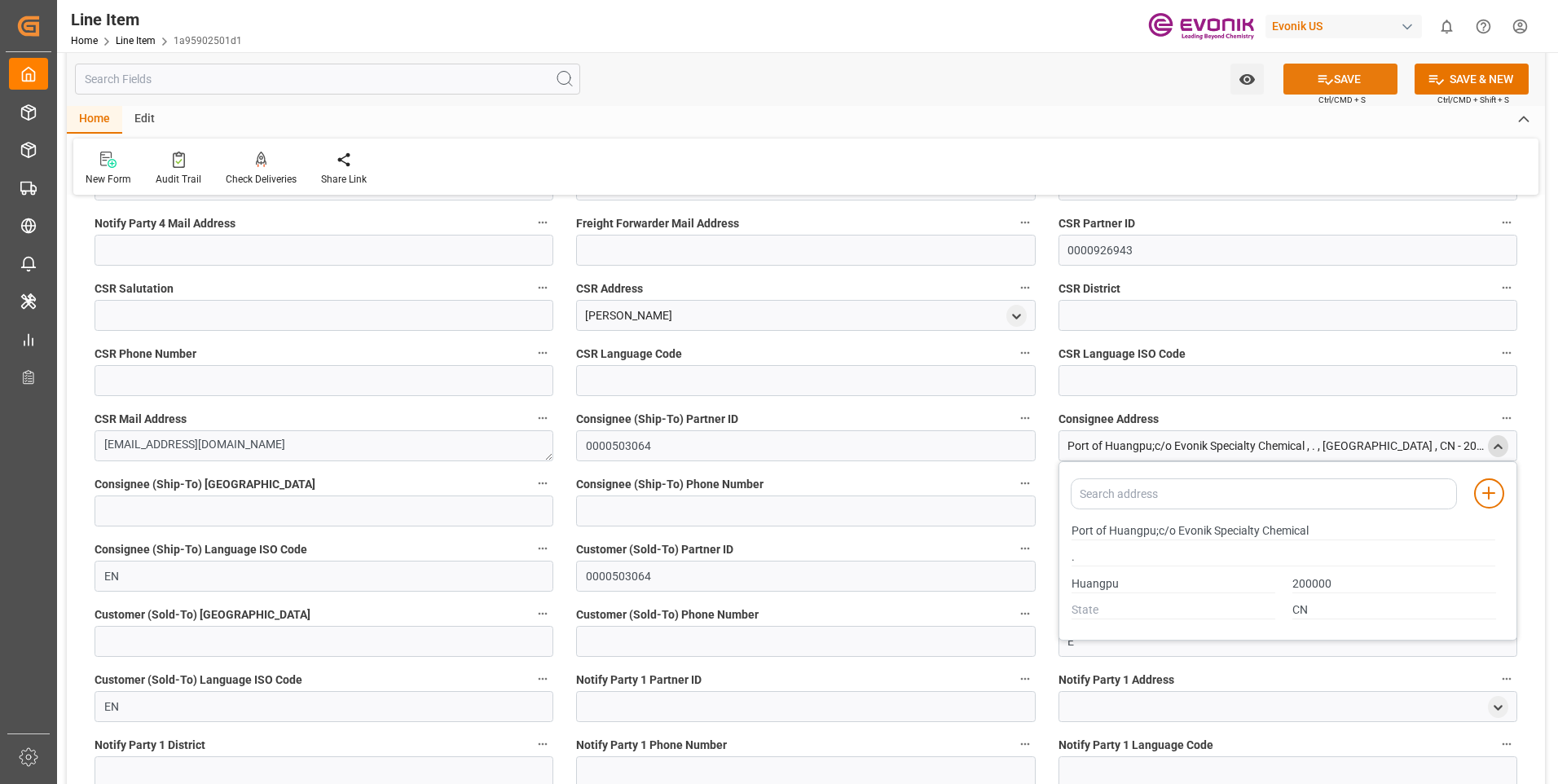
click at [1334, 75] on button "SAVE" at bounding box center [1340, 79] width 114 height 31
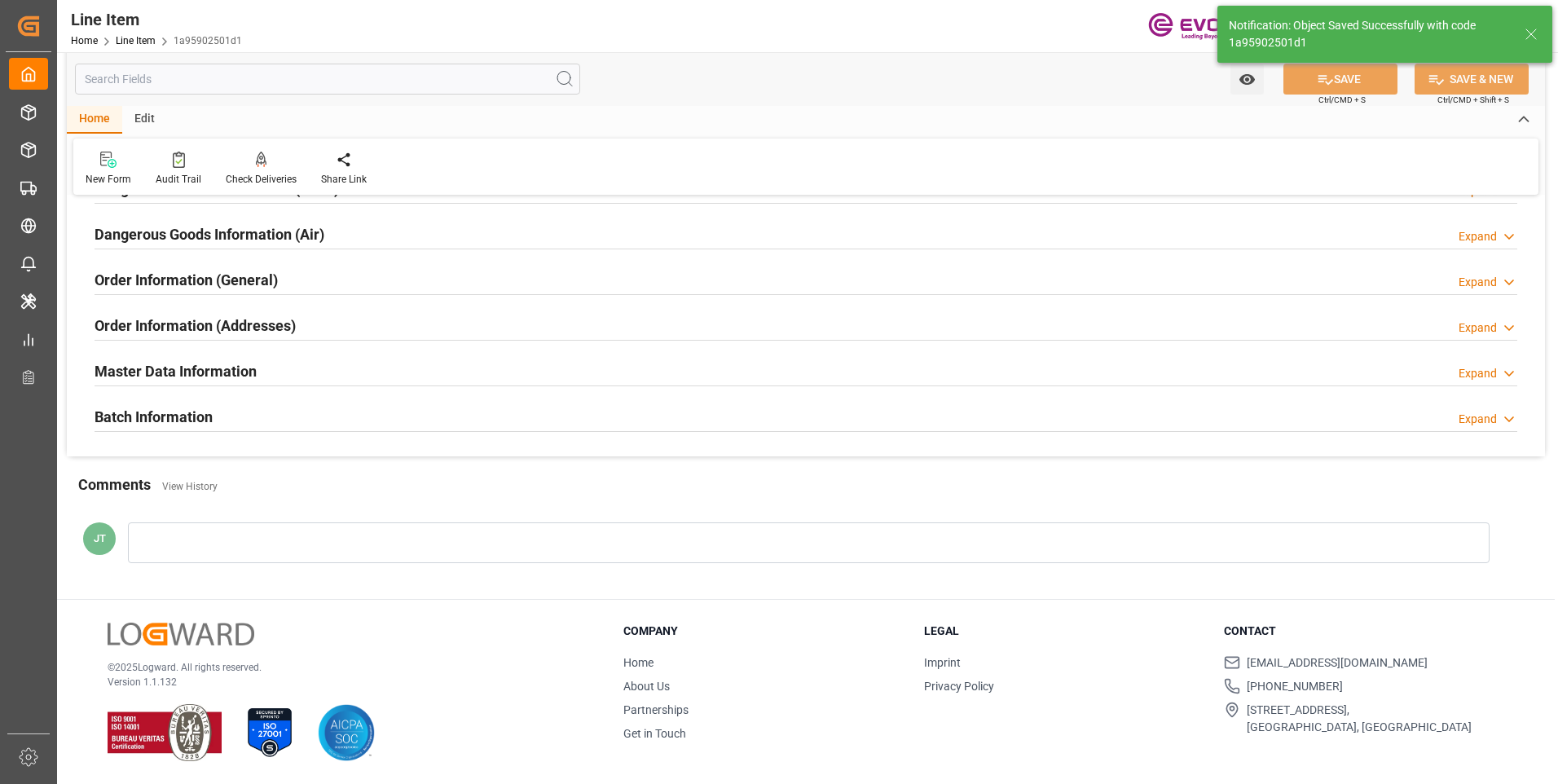
type input "[DATE] 13:51"
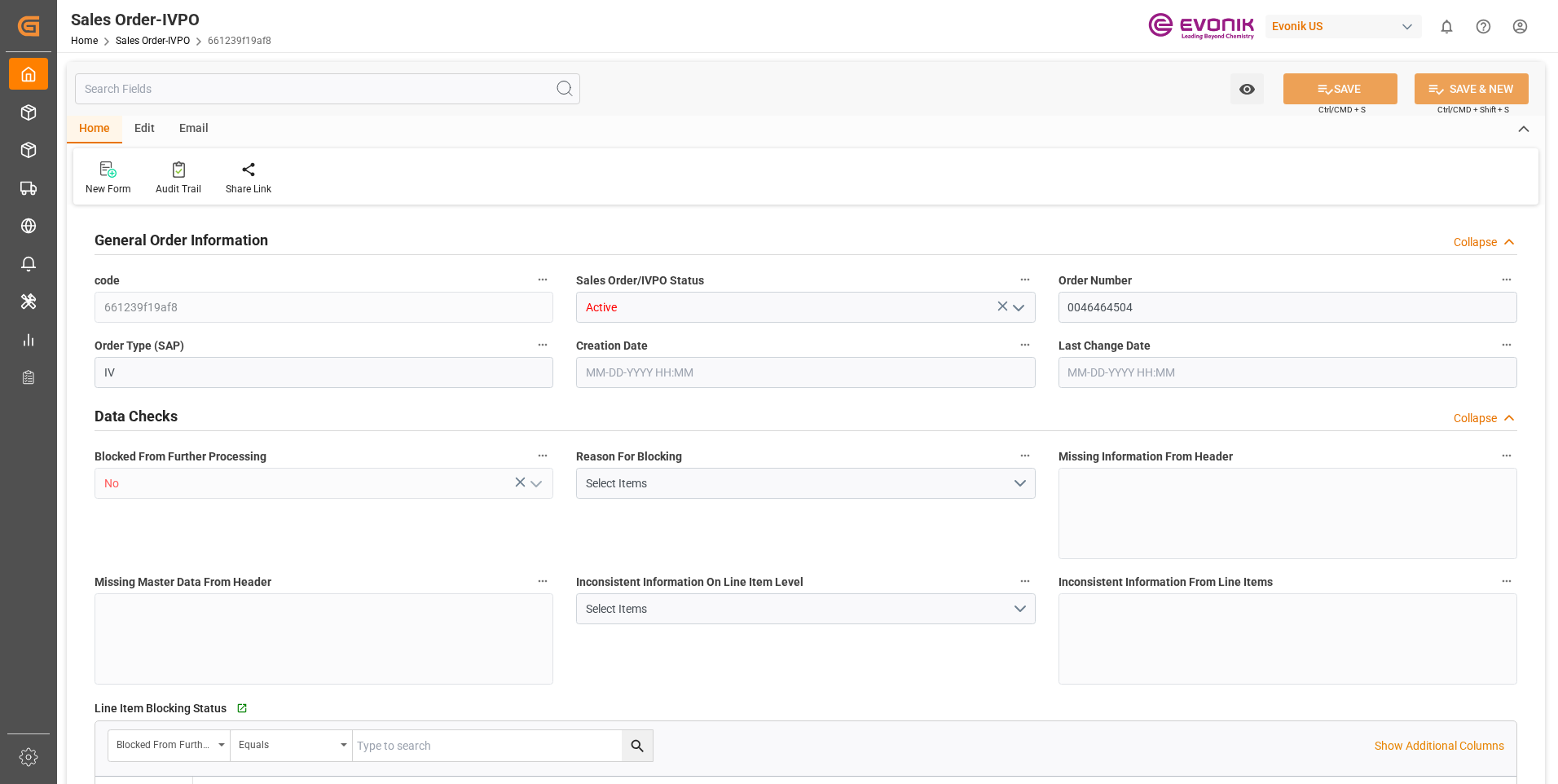
type input "CNHUN"
type input "0"
type input "1"
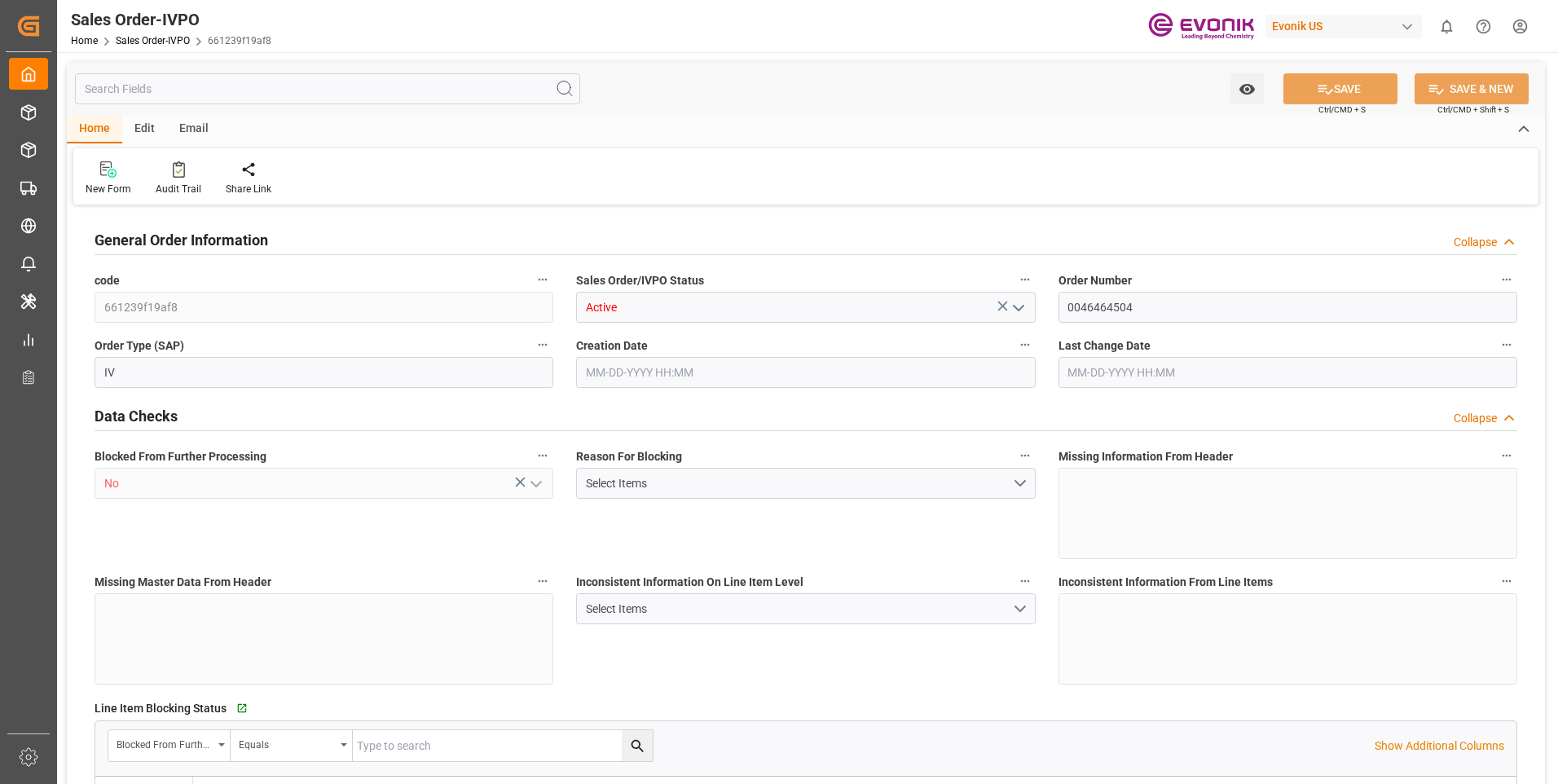
type input "10378.8"
type input "55.3858"
type input "19000"
type input "60"
type input "[DATE] 18:21"
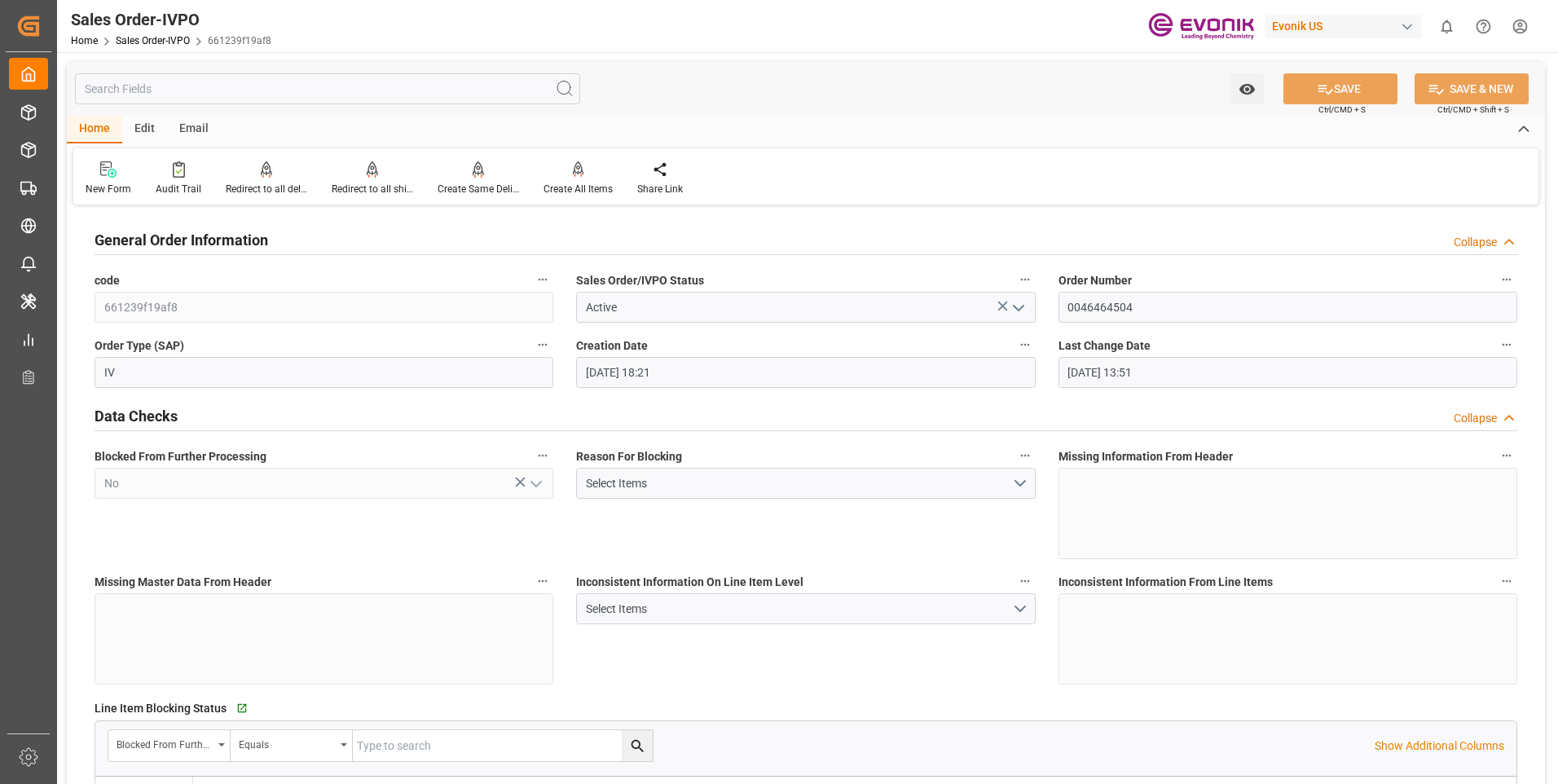
type input "[DATE] 13:51"
